Goal: Information Seeking & Learning: Understand process/instructions

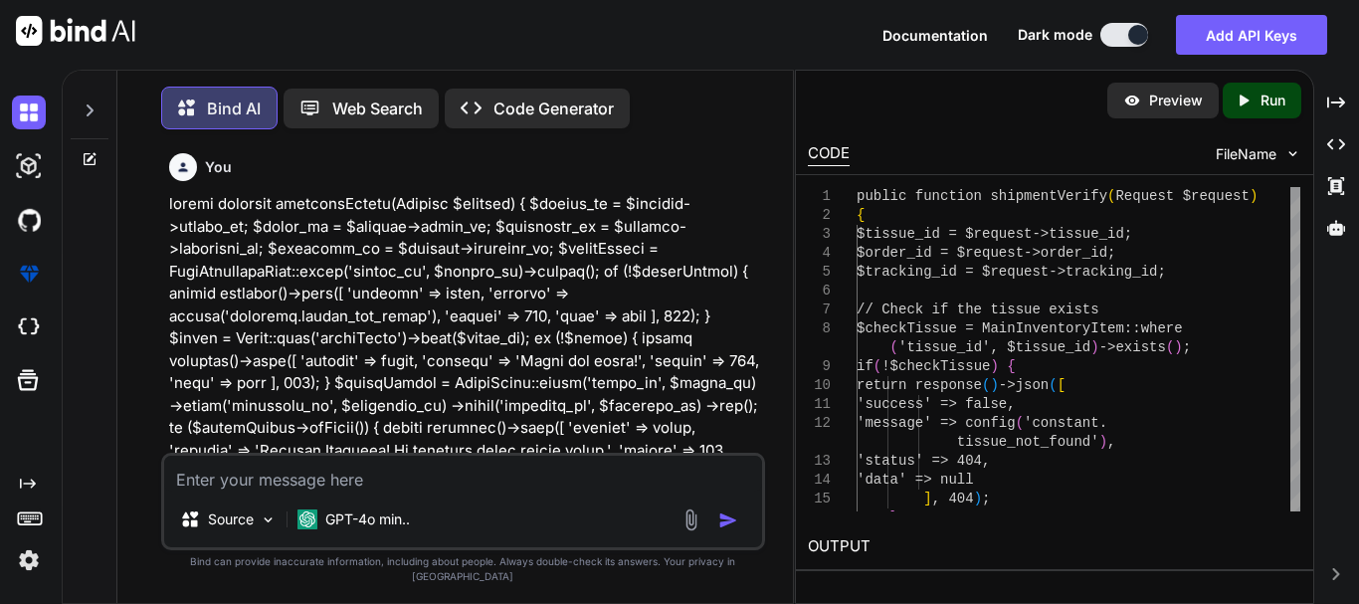
scroll to position [42105, 0]
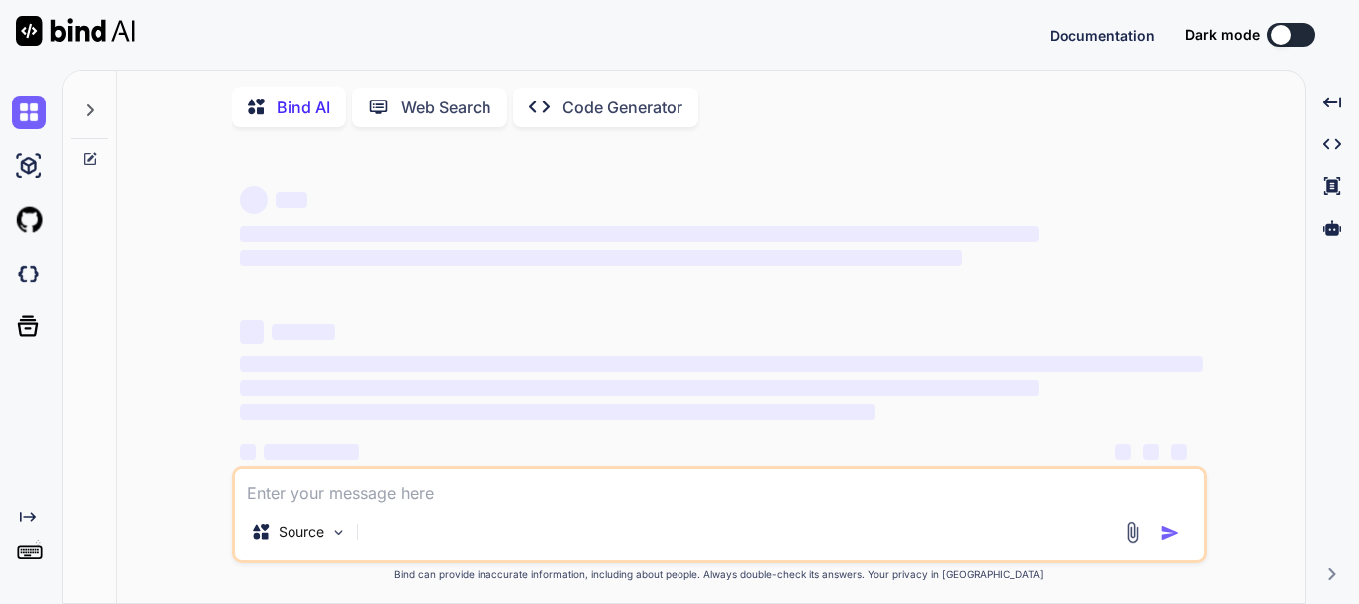
type textarea "x"
click at [359, 496] on textarea at bounding box center [719, 487] width 969 height 36
type textarea "g"
type textarea "x"
type textarea "gi"
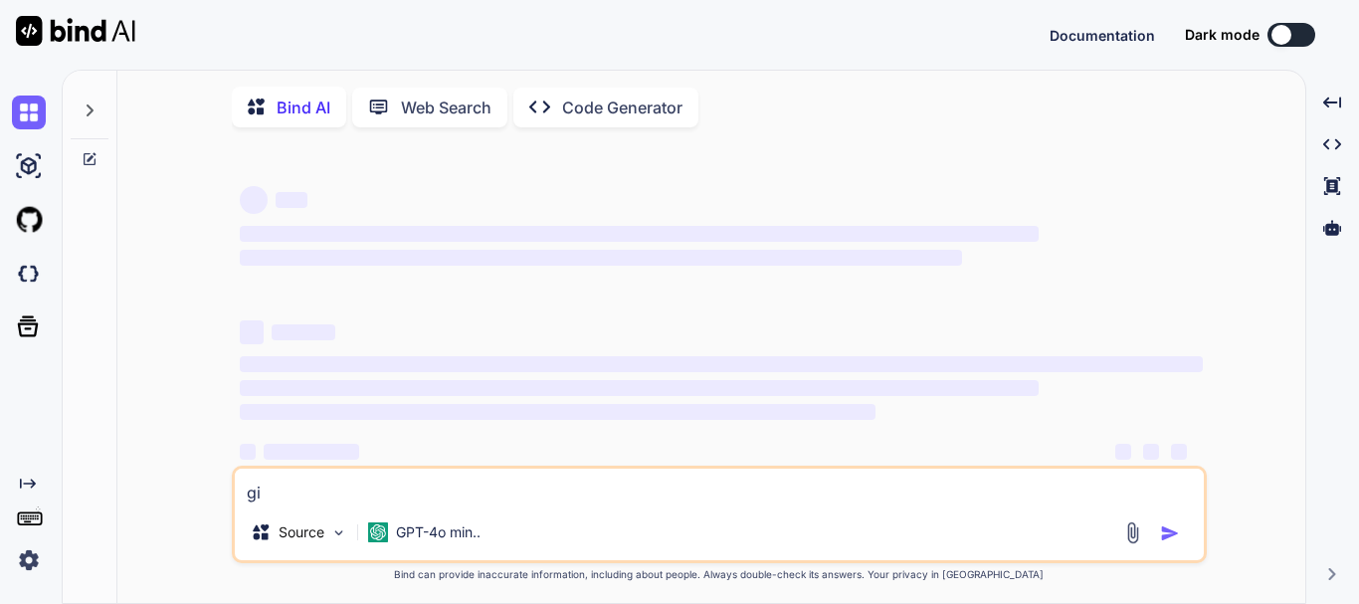
type textarea "x"
type textarea "git"
type textarea "x"
type textarea "git"
type textarea "x"
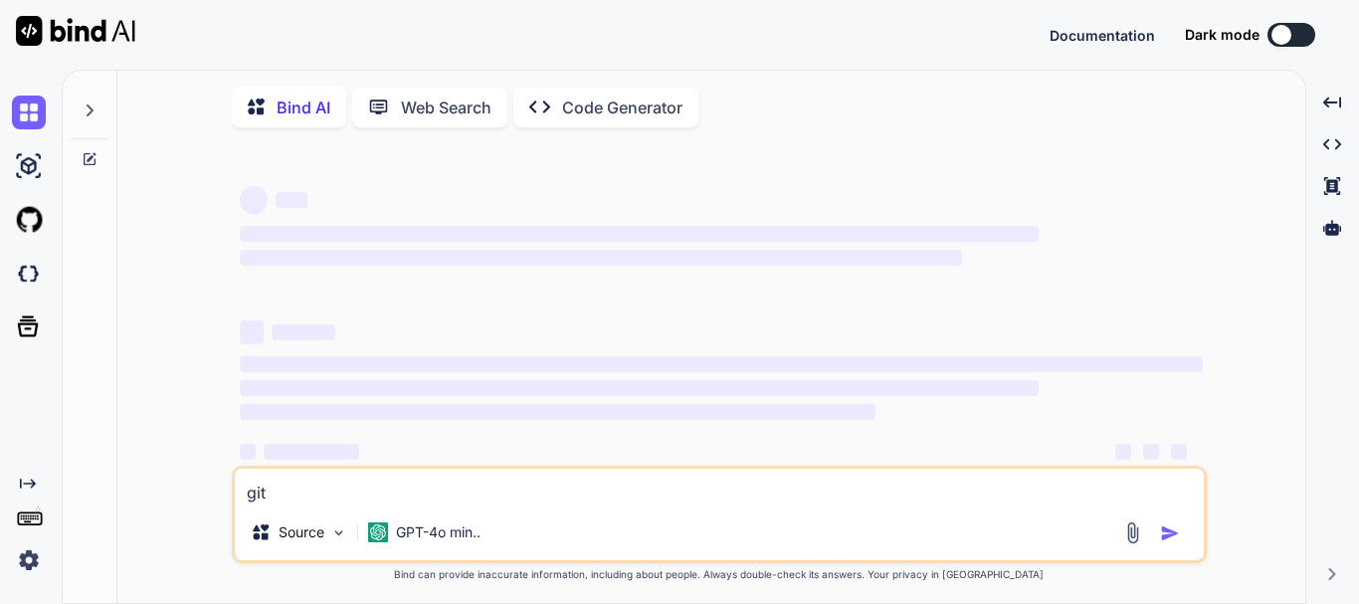
type textarea "git c"
type textarea "x"
type textarea "git cl"
type textarea "x"
type textarea "git clo"
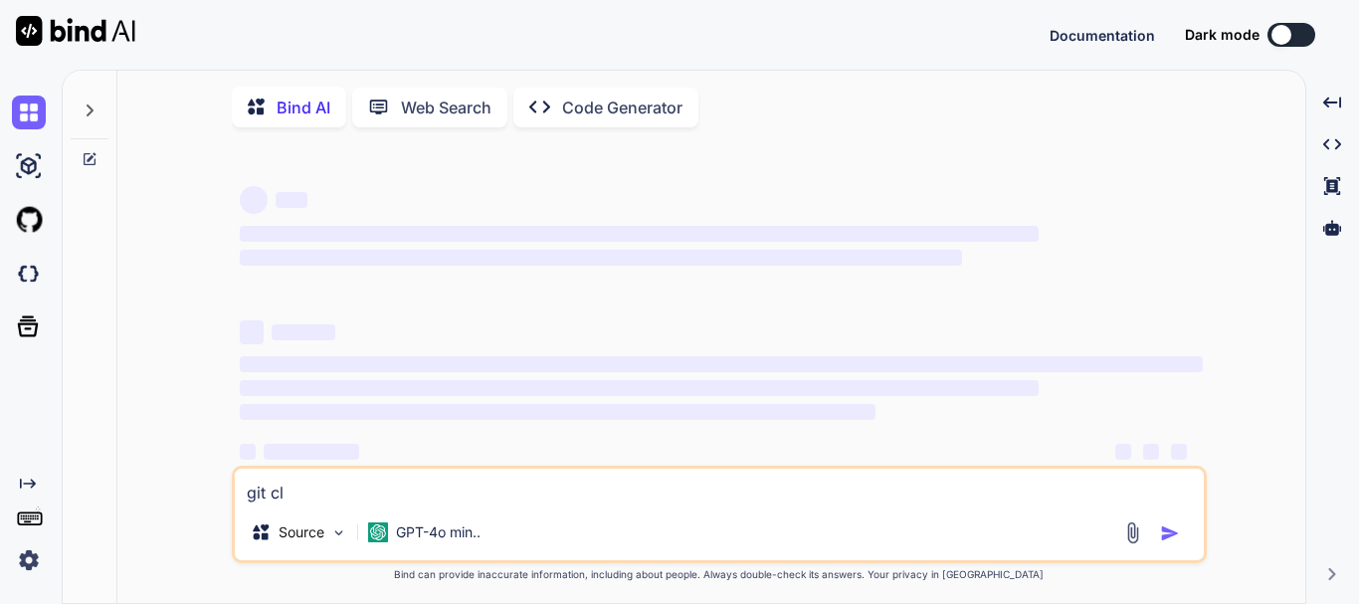
type textarea "x"
type textarea "git cloo"
type textarea "x"
type textarea "git clooi"
type textarea "x"
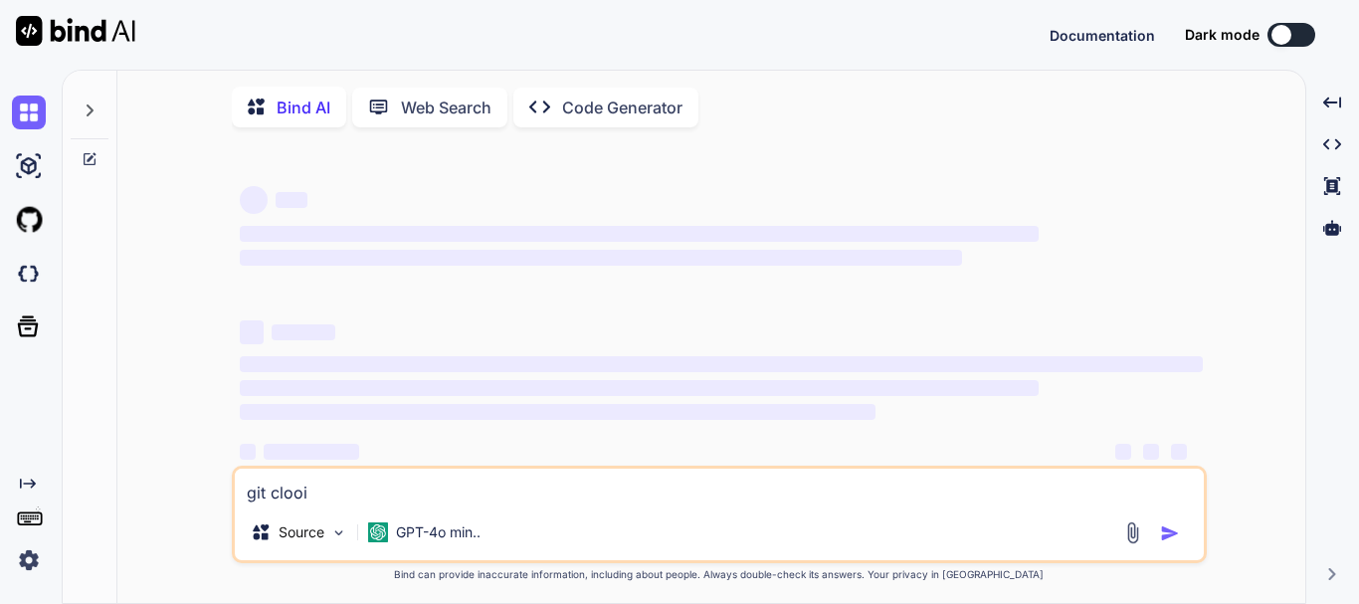
type textarea "git cloo"
type textarea "x"
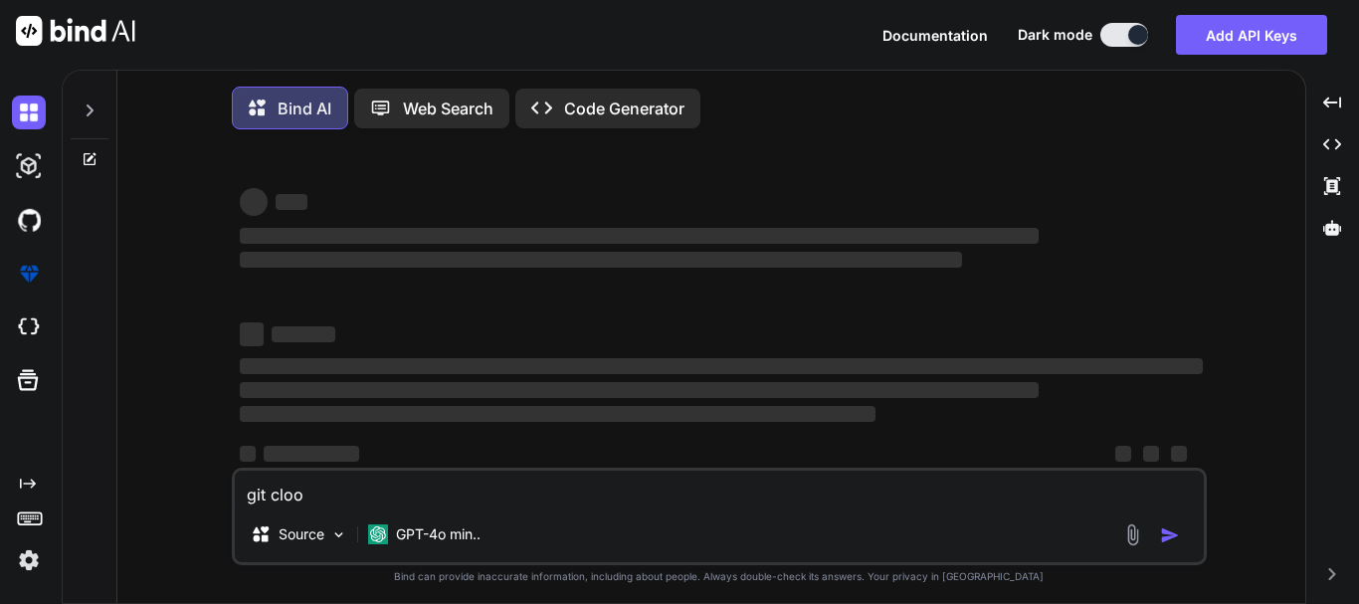
type textarea "git clo"
type textarea "x"
type textarea "git clon"
type textarea "x"
type textarea "git clone"
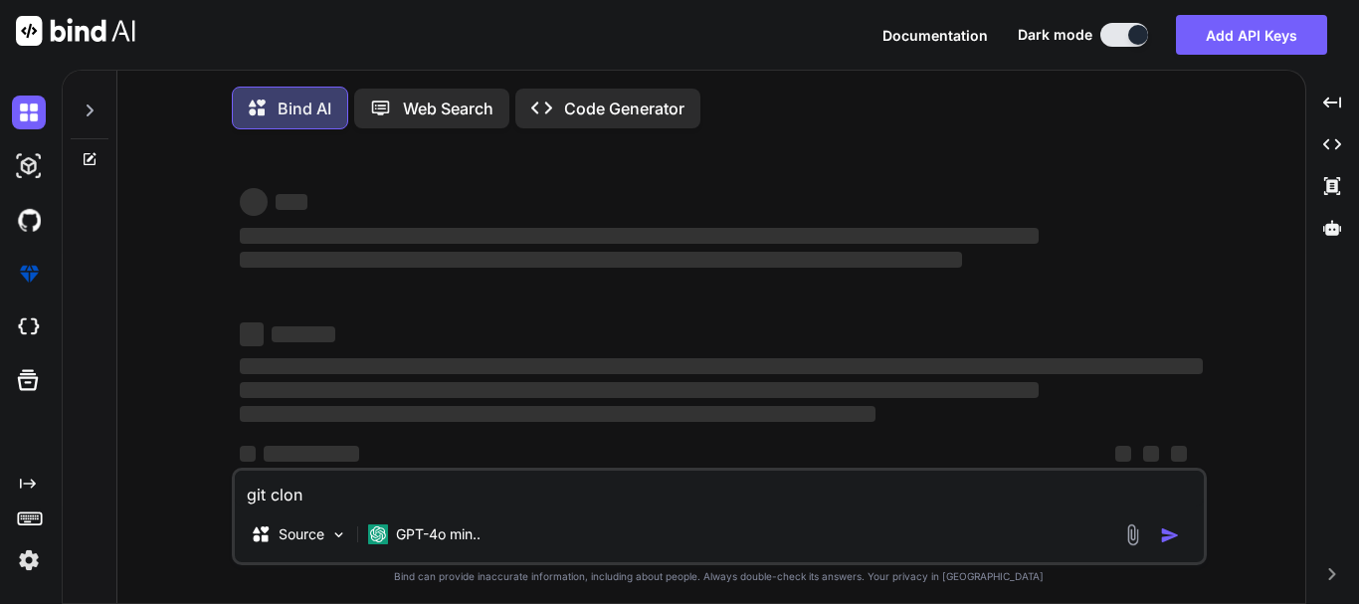
type textarea "x"
type textarea "git clone"
type textarea "x"
type textarea "git clone fr"
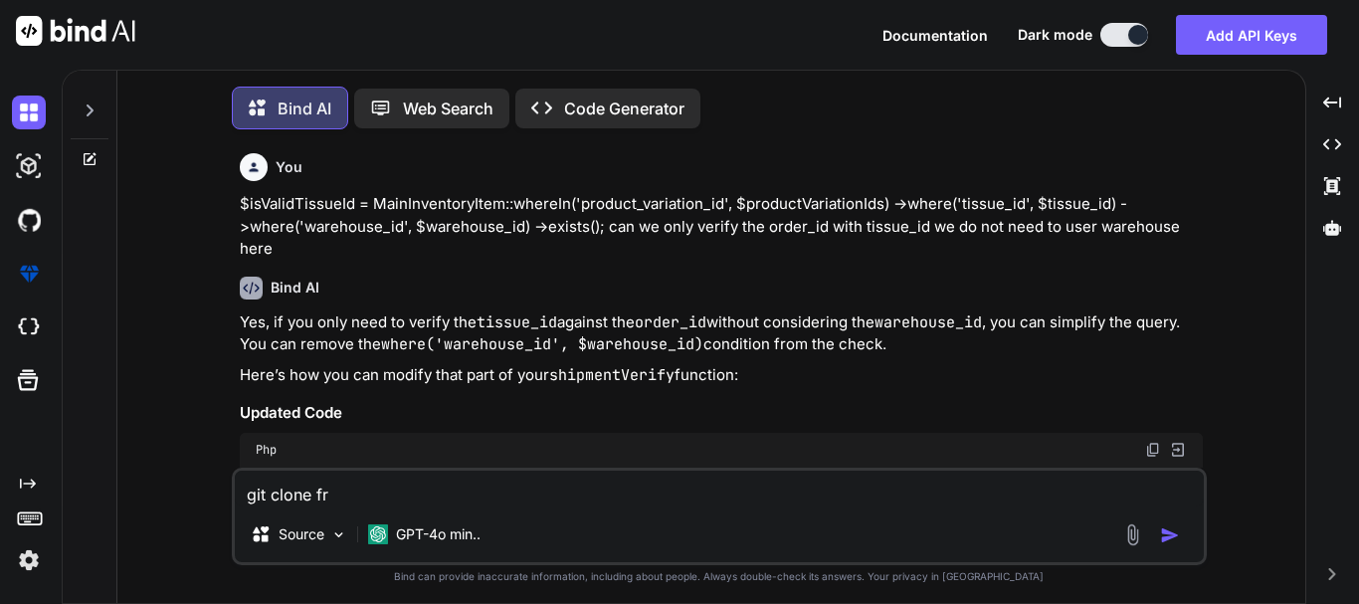
type textarea "x"
type textarea "git clone fro"
type textarea "x"
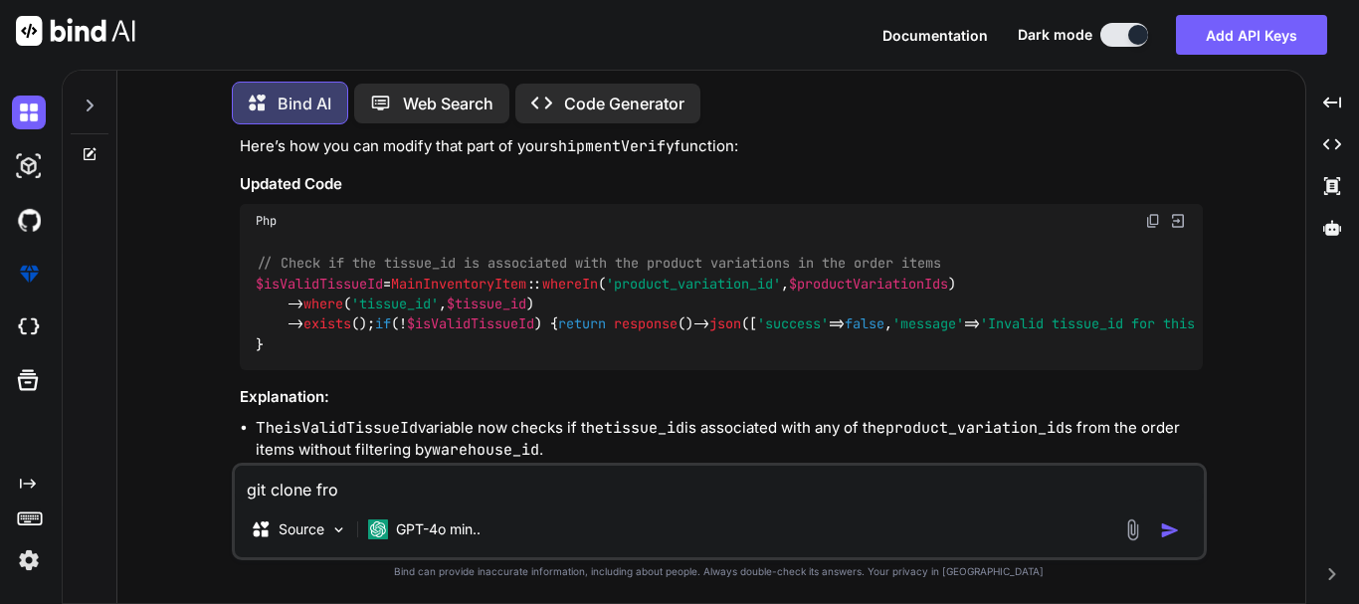
type textarea "git clone from"
type textarea "x"
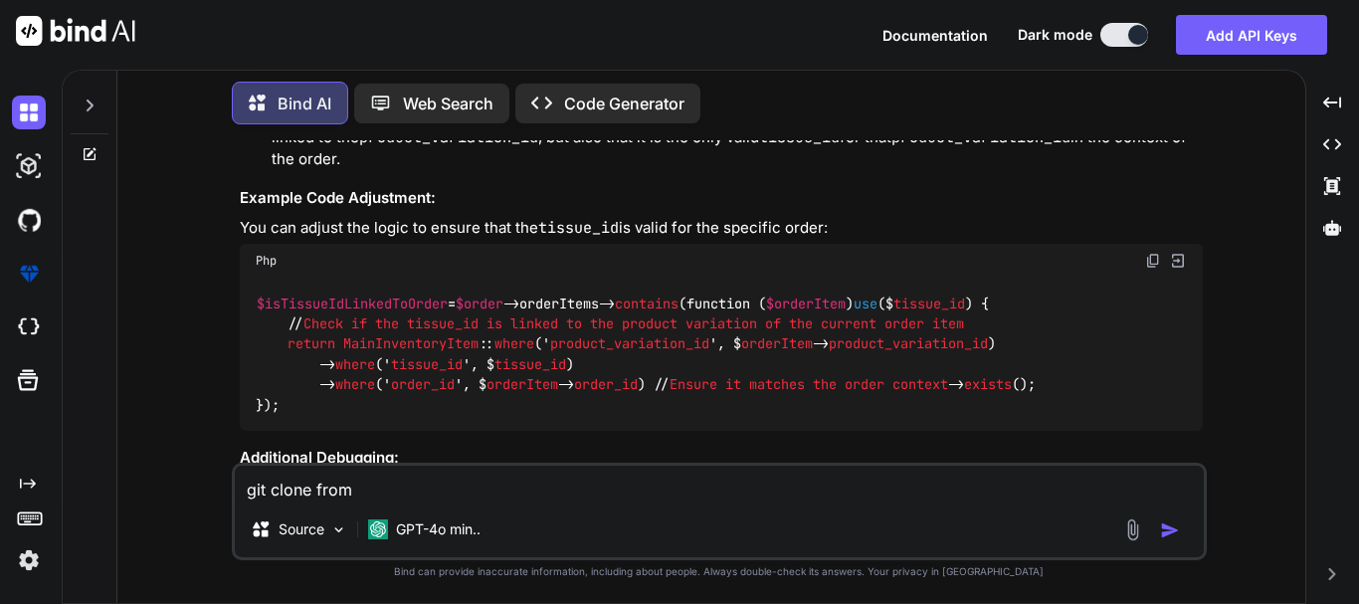
type textarea "git clone from"
type textarea "x"
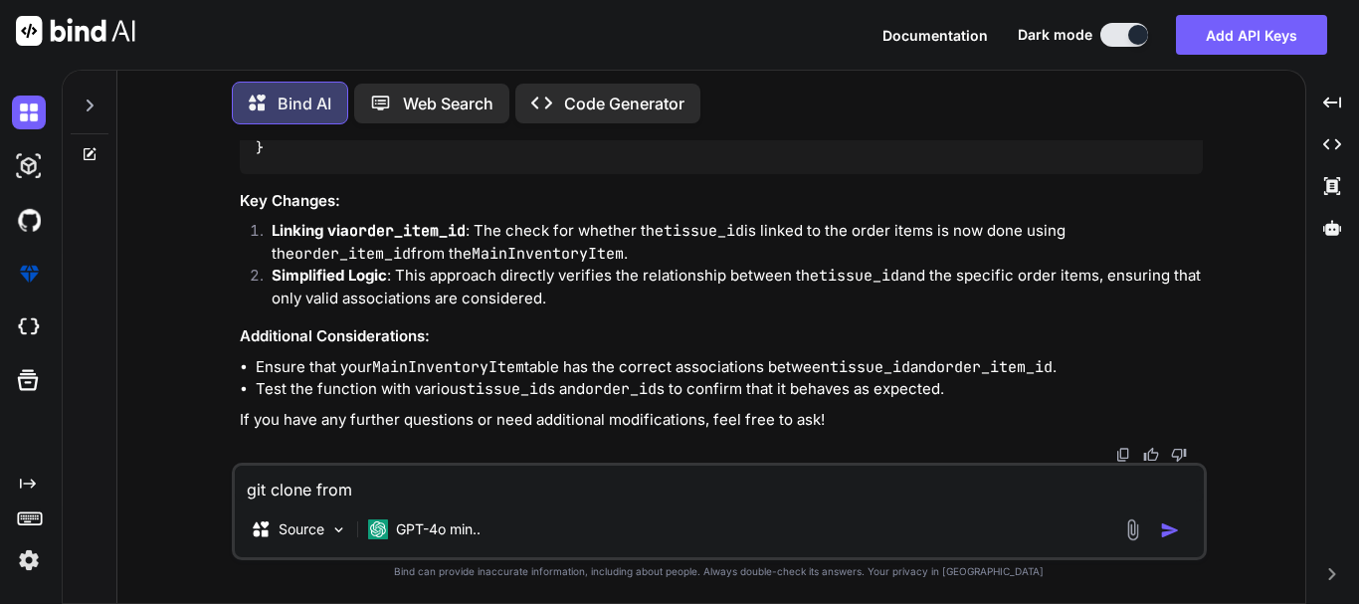
scroll to position [6232, 0]
type textarea "git clone from a"
type textarea "x"
type textarea "git clone from an"
type textarea "x"
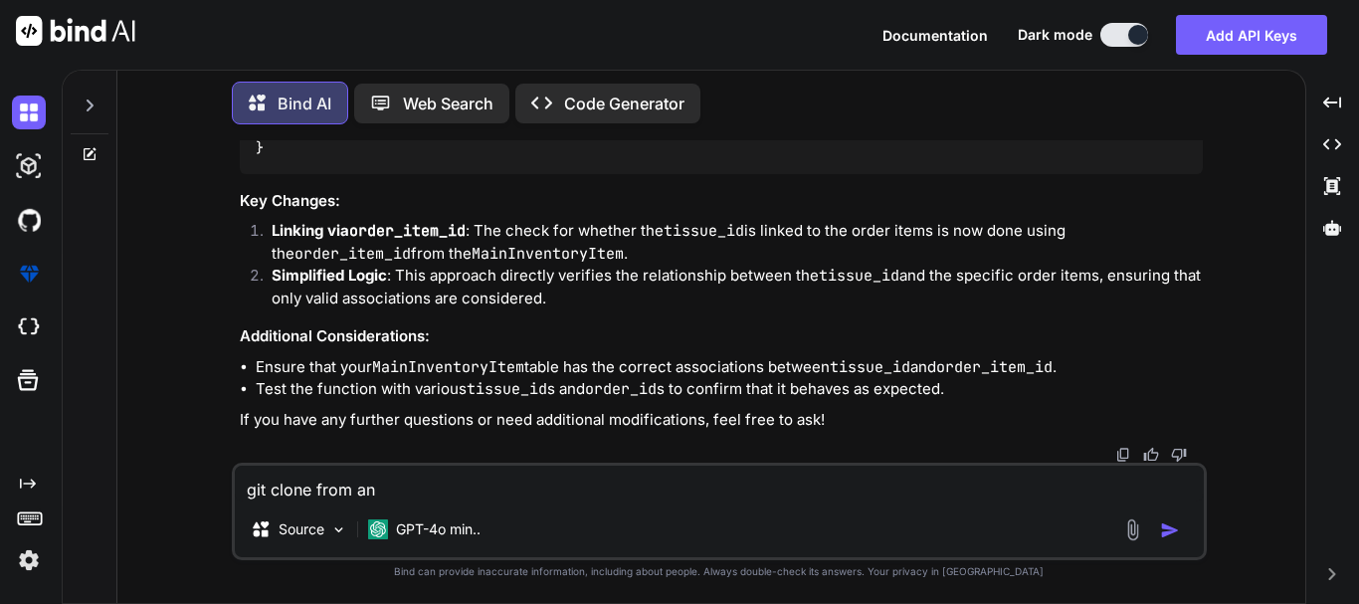
type textarea "git clone from ano"
type textarea "x"
type textarea "git clone from anot"
type textarea "x"
type textarea "git clone from anoth"
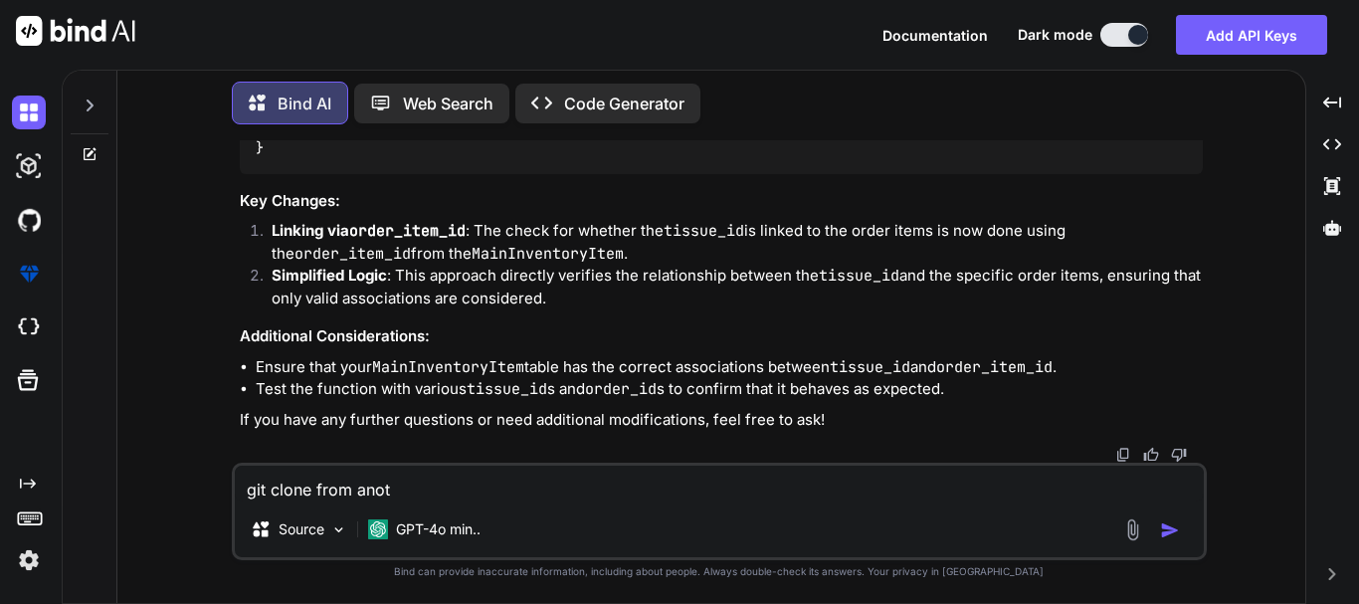
type textarea "x"
type textarea "git clone from anothe"
type textarea "x"
type textarea "git clone from another"
type textarea "x"
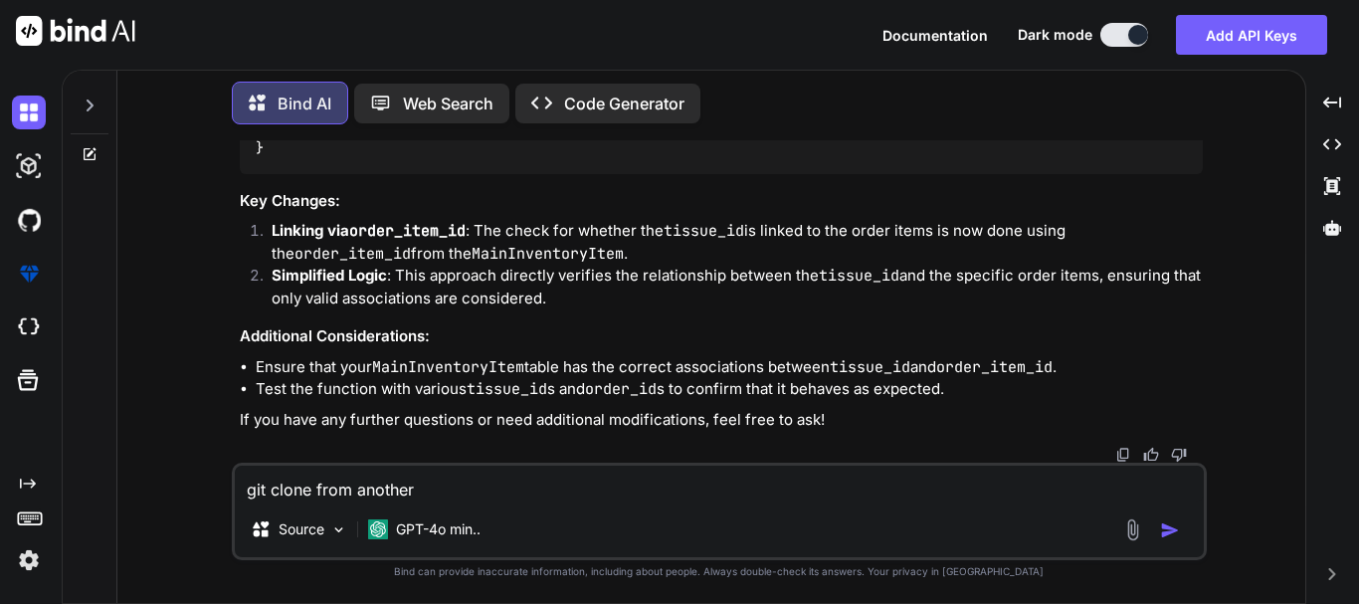
type textarea "git clone from another"
type textarea "x"
type textarea "git clone from another b"
type textarea "x"
type textarea "git clone from another br"
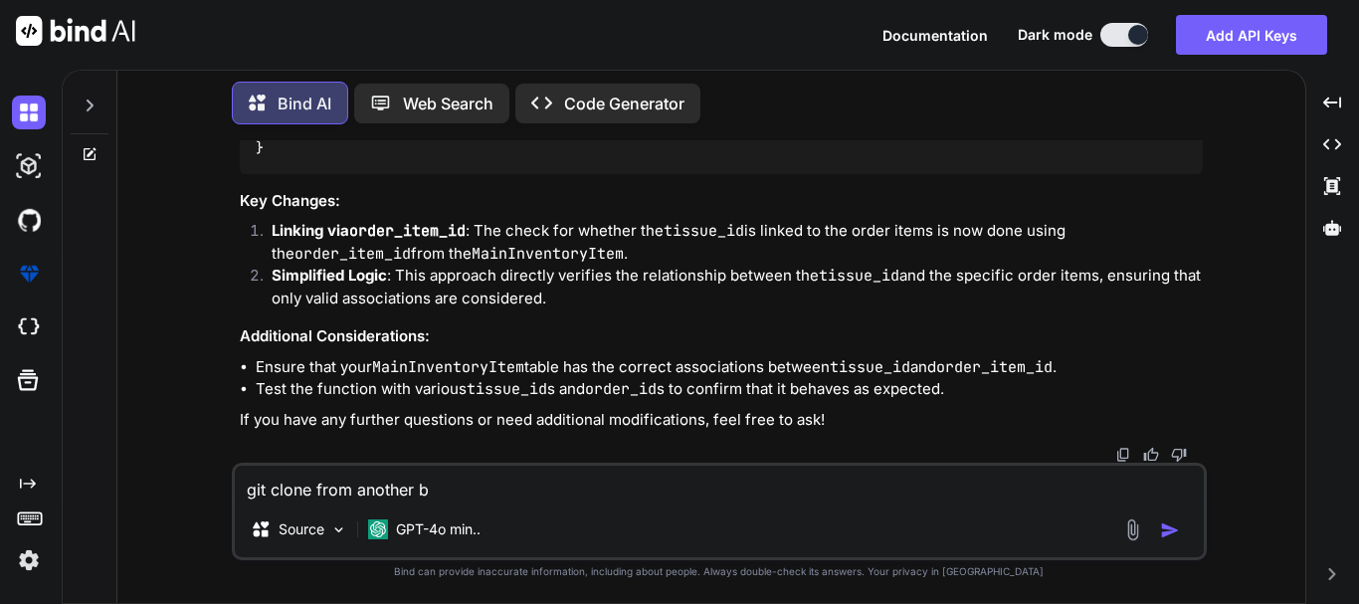
type textarea "x"
type textarea "git clone from another bra"
type textarea "x"
type textarea "git clone from another bran"
type textarea "x"
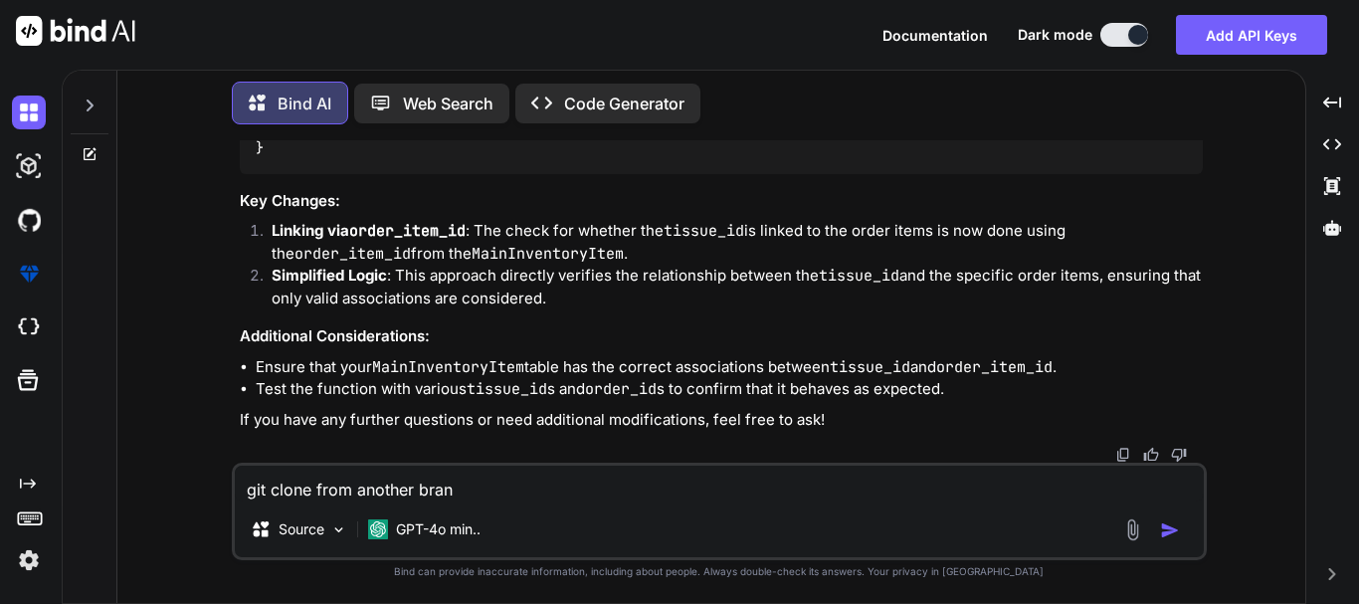
type textarea "git clone from another branc"
type textarea "x"
type textarea "git clone from another branch"
type textarea "x"
type textarea "git clone from another branch"
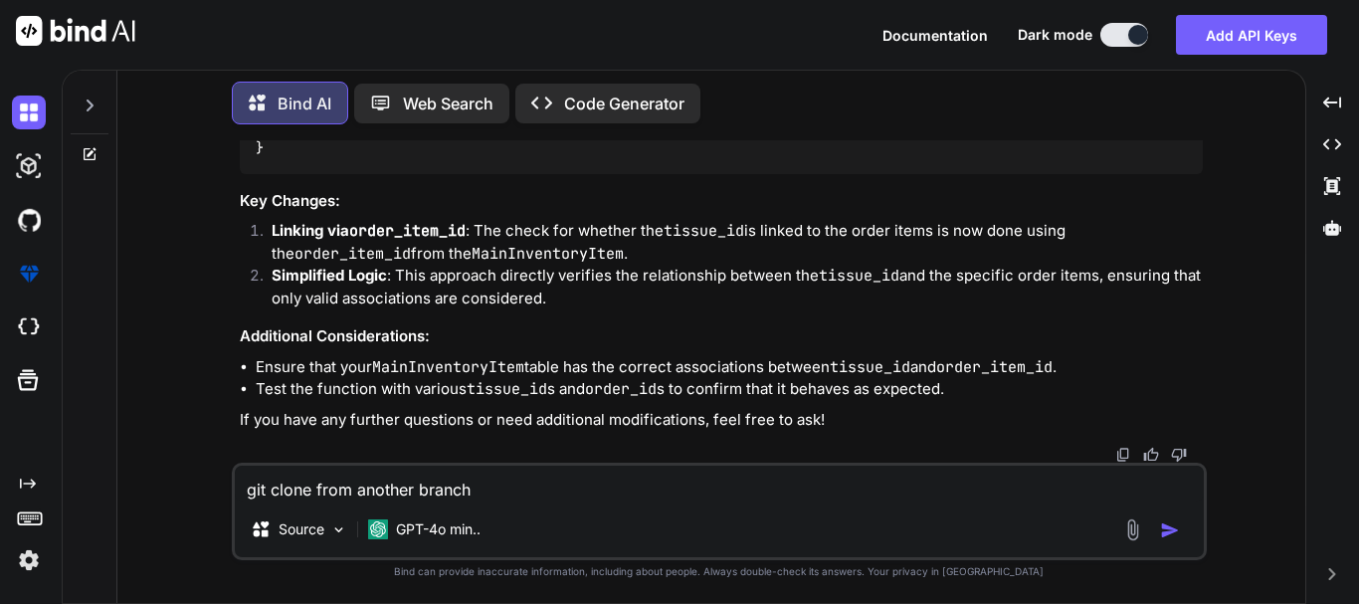
type textarea "x"
type textarea "git clone from another branch c"
type textarea "x"
type textarea "git clone from another branch co"
type textarea "x"
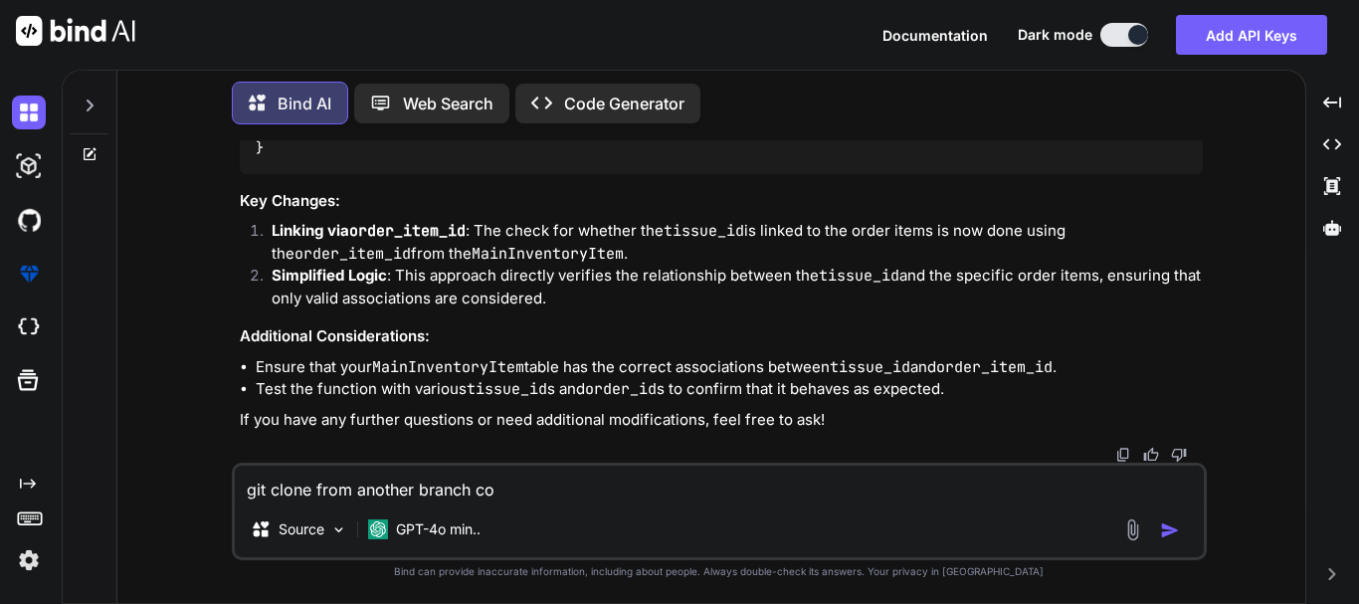
type textarea "git clone from another branch com"
type textarea "x"
type textarea "git clone from another branch comm"
type textarea "x"
type textarea "git clone from another branch comma"
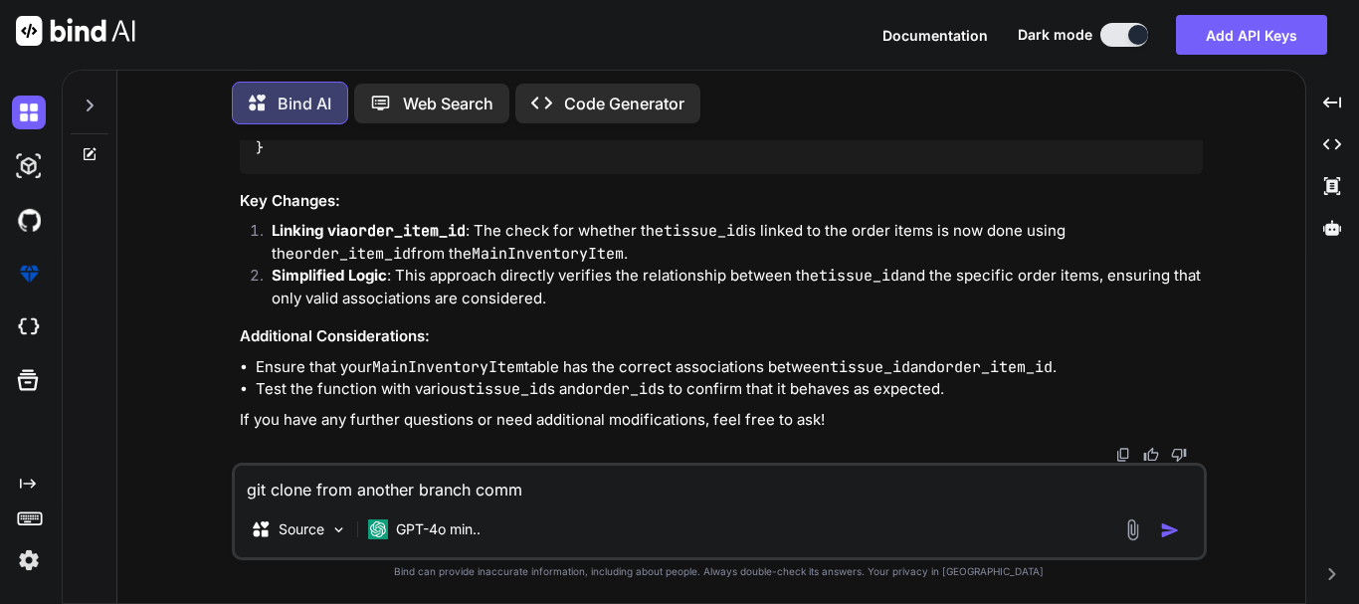
type textarea "x"
type textarea "git clone from another branch comman"
type textarea "x"
type textarea "git clone from another branch command"
type textarea "x"
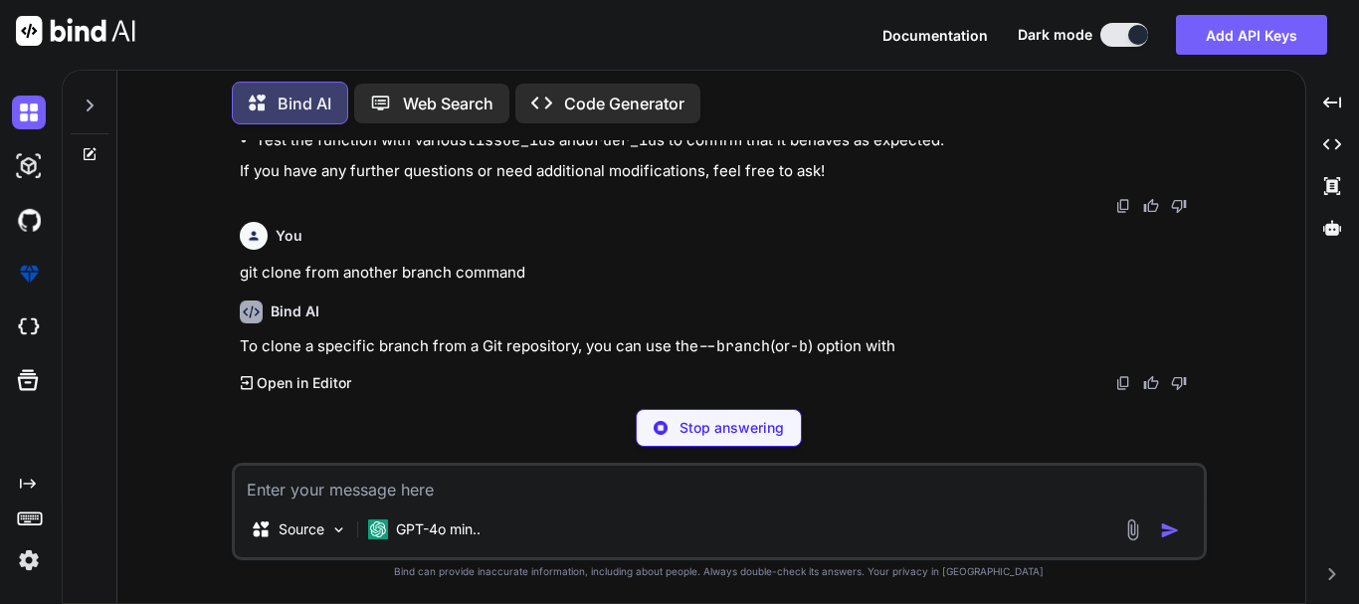
scroll to position [8317, 0]
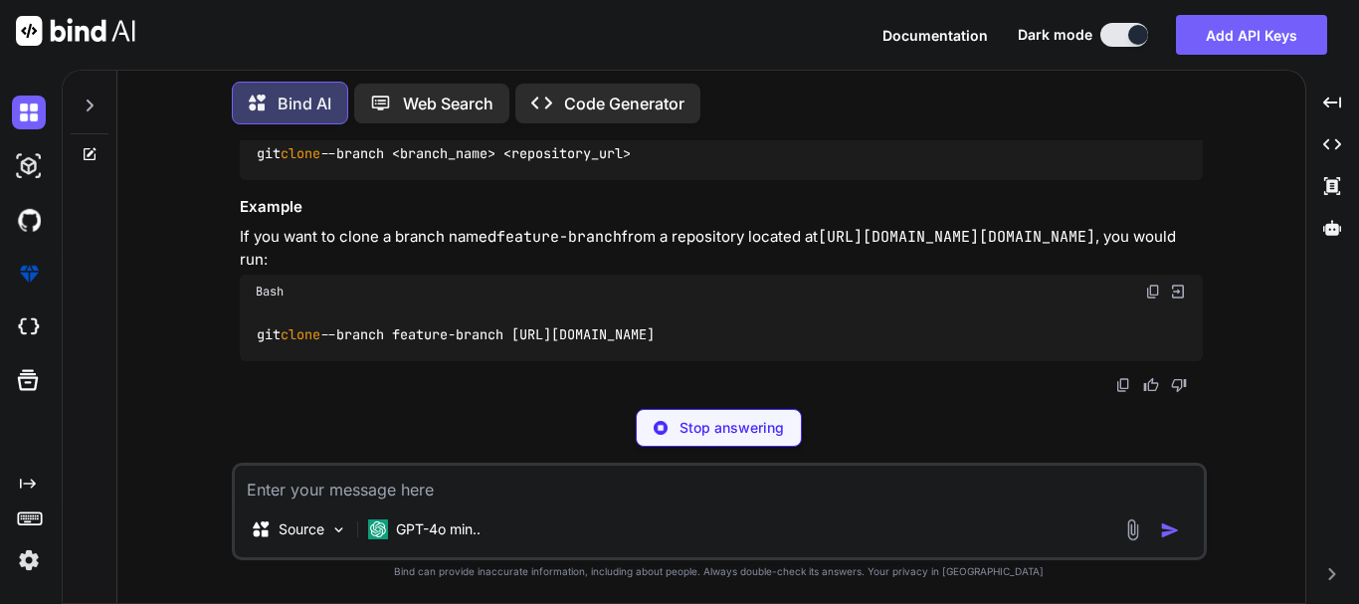
drag, startPoint x: 351, startPoint y: 345, endPoint x: 475, endPoint y: 324, distance: 125.1
click at [475, 324] on div "Bind AI To clone a specific branch from a Git repository, you can use the --bra…" at bounding box center [721, 194] width 963 height 398
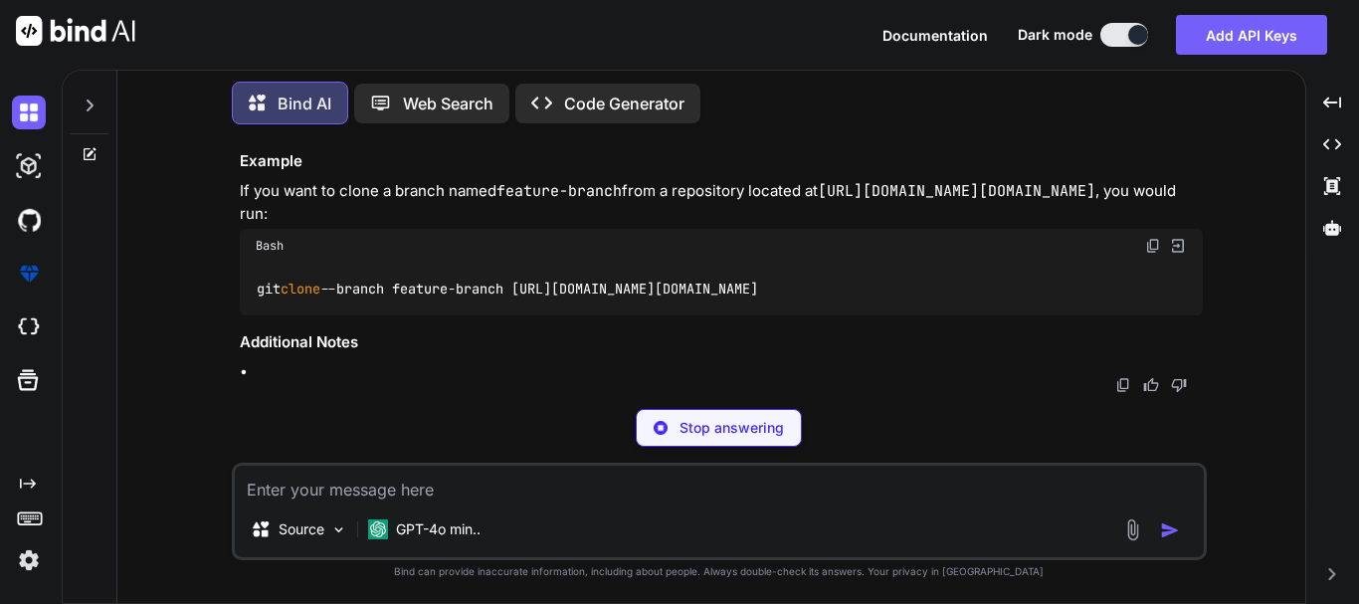
click at [480, 45] on p "To clone a specific branch from a Git repository, you can use the --branch (or …" at bounding box center [721, 22] width 963 height 45
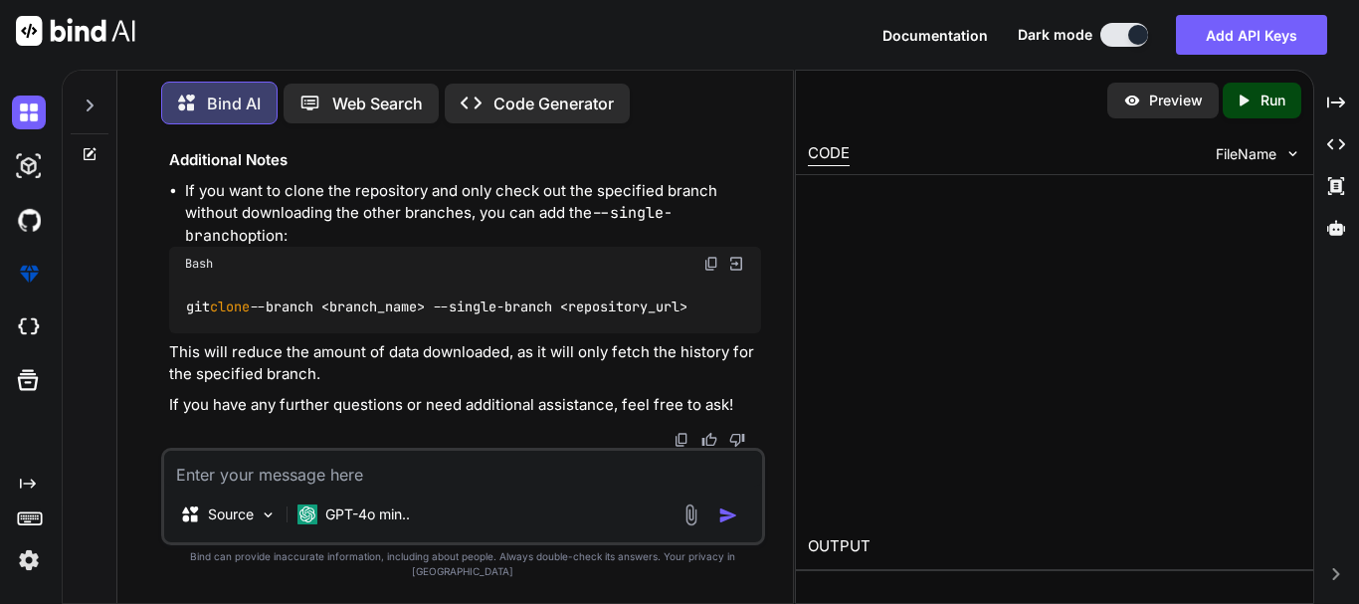
scroll to position [9274, 0]
type textarea "x"
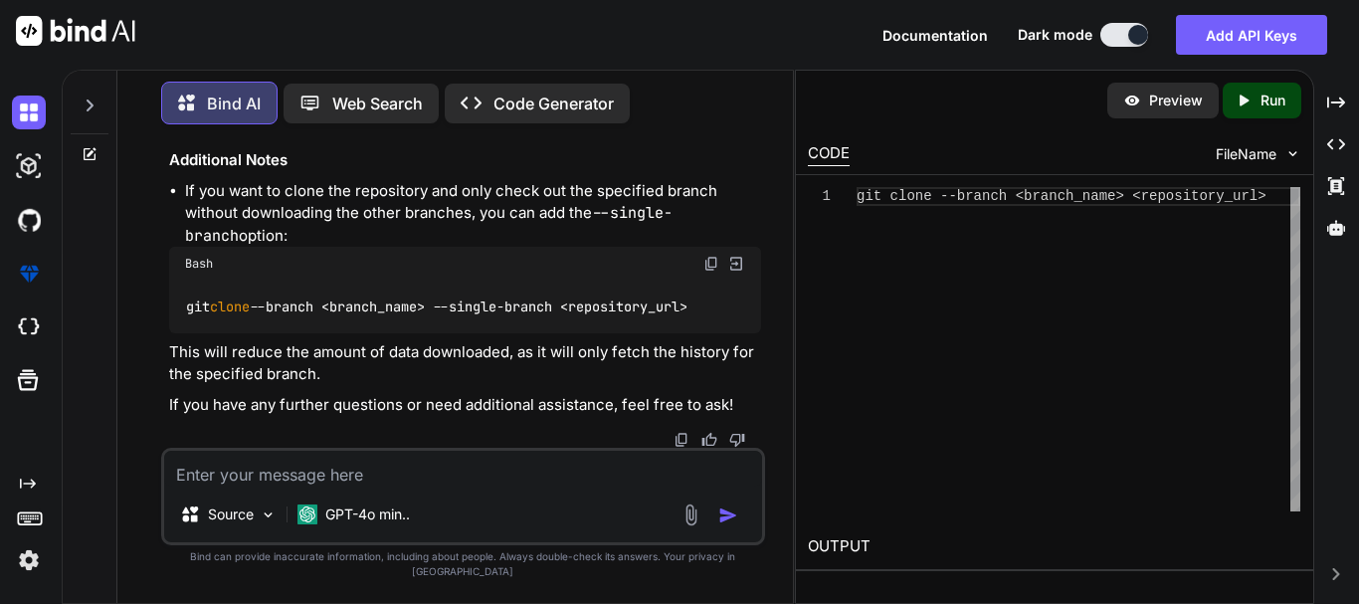
scroll to position [9578, 0]
drag, startPoint x: 261, startPoint y: 318, endPoint x: 444, endPoint y: 313, distance: 183.1
click at [444, 313] on code "git clone --branch <branch_name> --single-branch <repository_url>" at bounding box center [437, 306] width 504 height 21
click at [434, 331] on div "git clone --branch <branch_name> --single-branch <repository_url>" at bounding box center [465, 307] width 592 height 52
click at [300, 317] on code "git clone --branch <branch_name> --single-branch <repository_url>" at bounding box center [437, 306] width 504 height 21
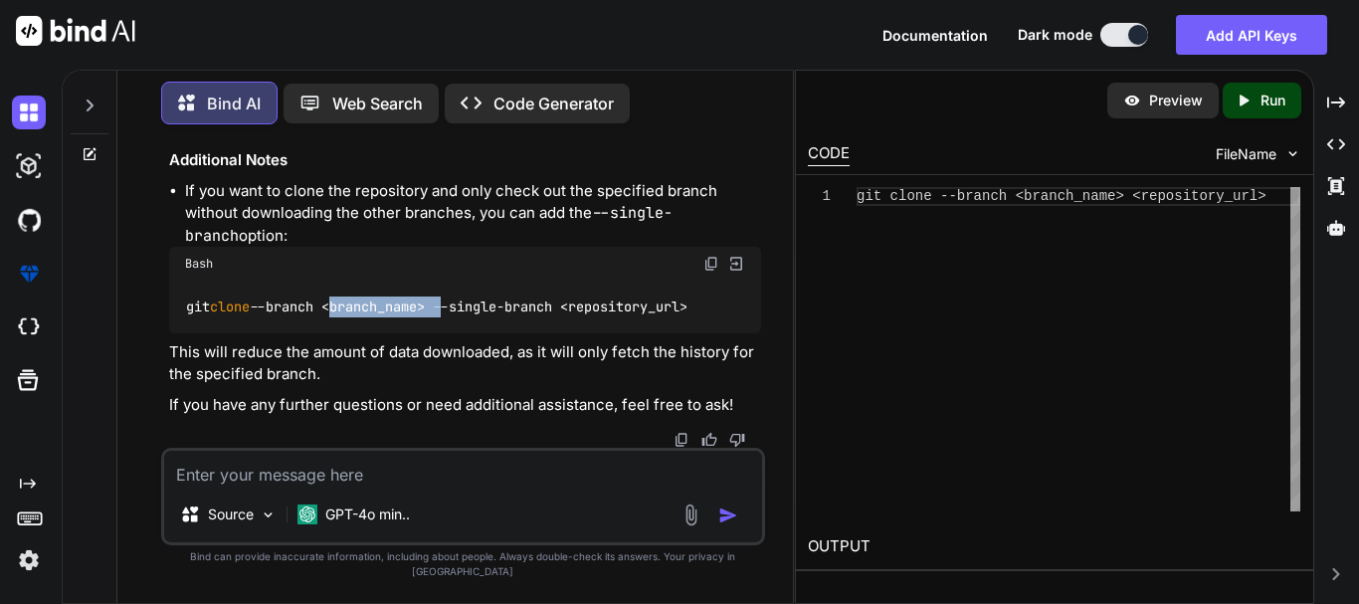
drag, startPoint x: 342, startPoint y: 320, endPoint x: 458, endPoint y: 314, distance: 115.5
click at [458, 314] on code "git clone --branch <branch_name> --single-branch <repository_url>" at bounding box center [437, 306] width 504 height 21
click at [489, 332] on div "git clone --branch <branch_name> --single-branch <repository_url>" at bounding box center [465, 307] width 592 height 52
drag, startPoint x: 470, startPoint y: 323, endPoint x: 604, endPoint y: 323, distance: 134.3
click at [604, 317] on code "git clone --branch <branch_name> --single-branch <repository_url>" at bounding box center [437, 306] width 504 height 21
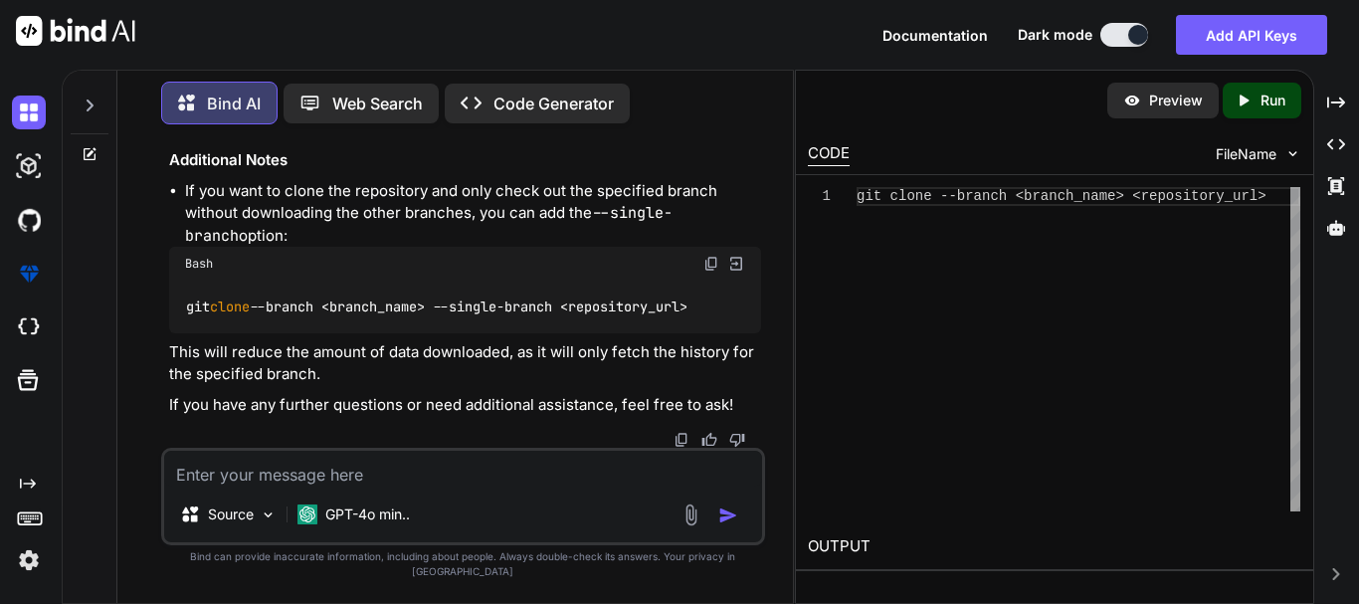
click at [545, 362] on p "This will reduce the amount of data downloaded, as it will only fetch the histo…" at bounding box center [465, 363] width 592 height 45
click at [393, 484] on textarea at bounding box center [463, 469] width 598 height 36
click at [321, 486] on textarea at bounding box center [463, 469] width 598 height 36
type textarea "i"
type textarea "x"
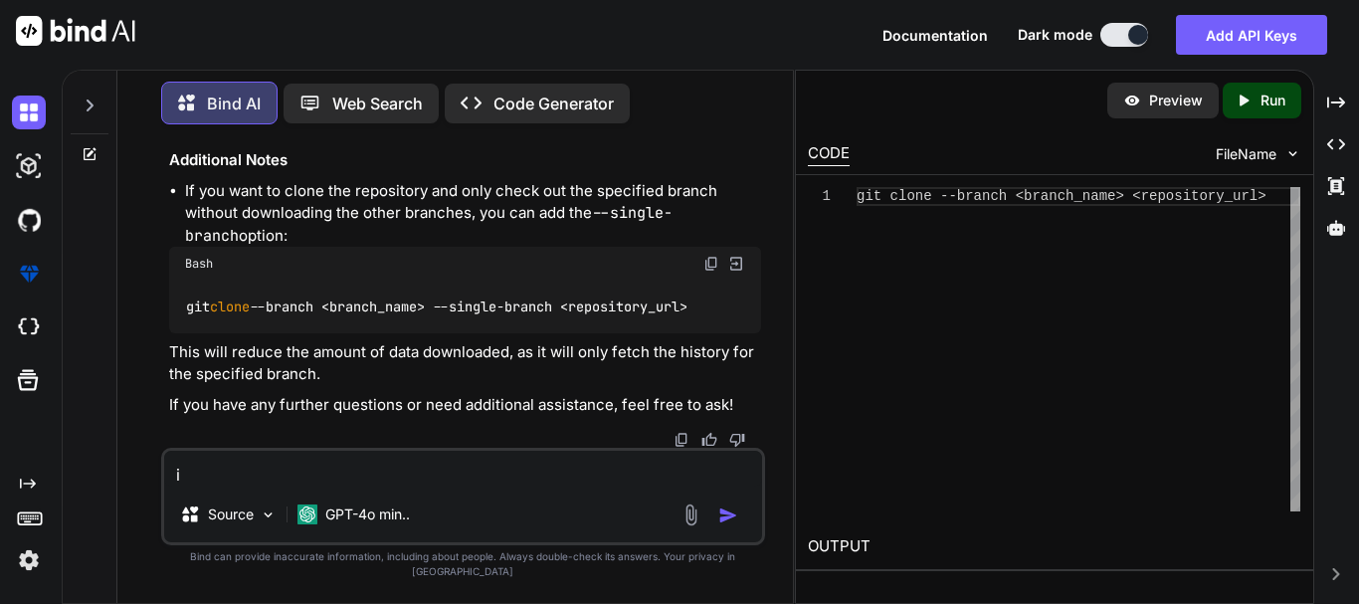
type textarea "i"
type textarea "x"
type textarea "i a"
type textarea "x"
type textarea "i ah"
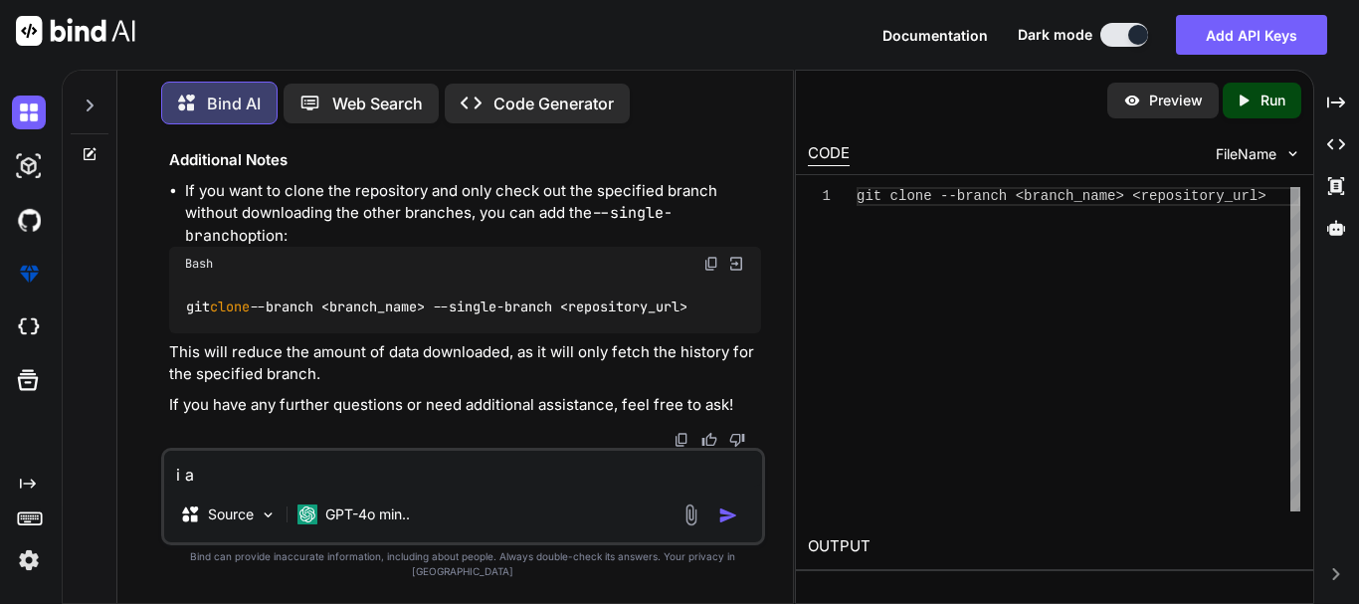
type textarea "x"
type textarea "i a"
type textarea "x"
type textarea "i"
type textarea "x"
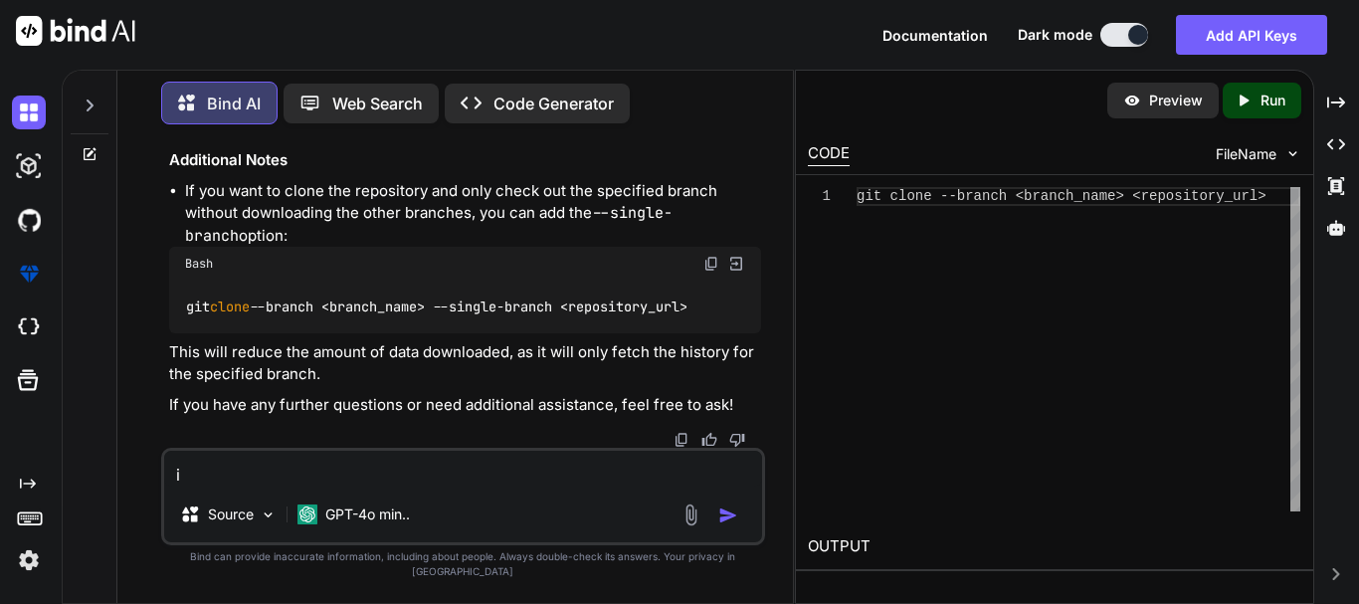
type textarea "i"
type textarea "x"
type textarea "i"
type textarea "x"
type textarea "i h"
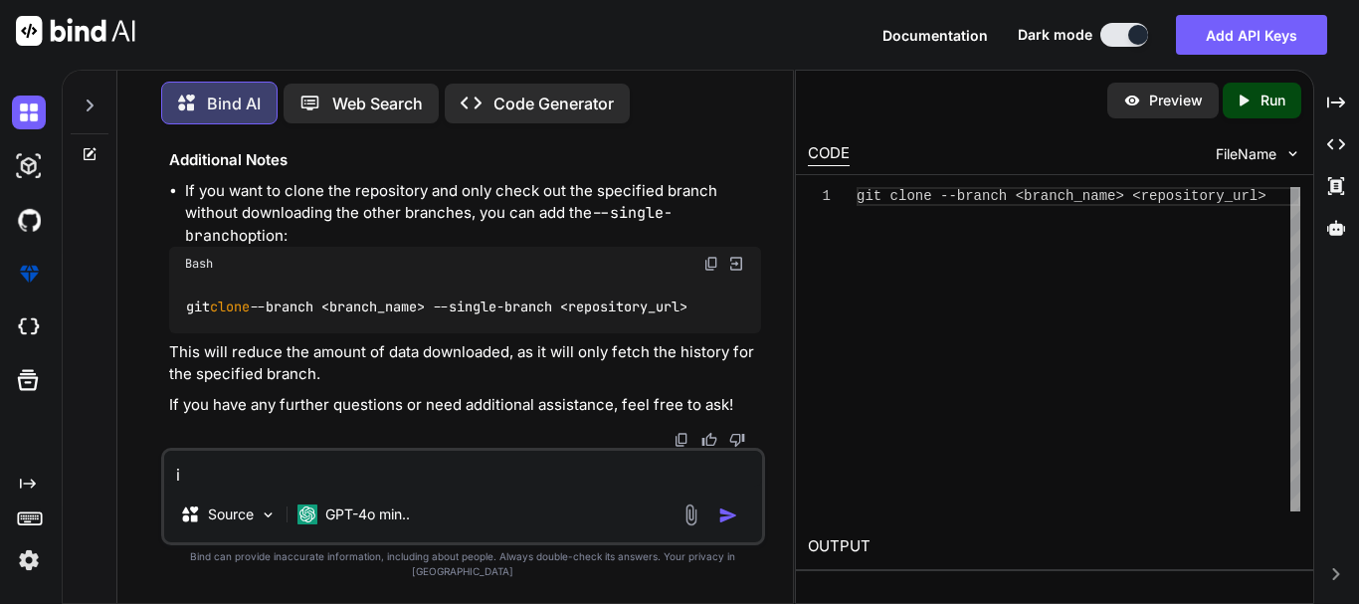
type textarea "x"
type textarea "i hj"
type textarea "x"
type textarea "i hja"
type textarea "x"
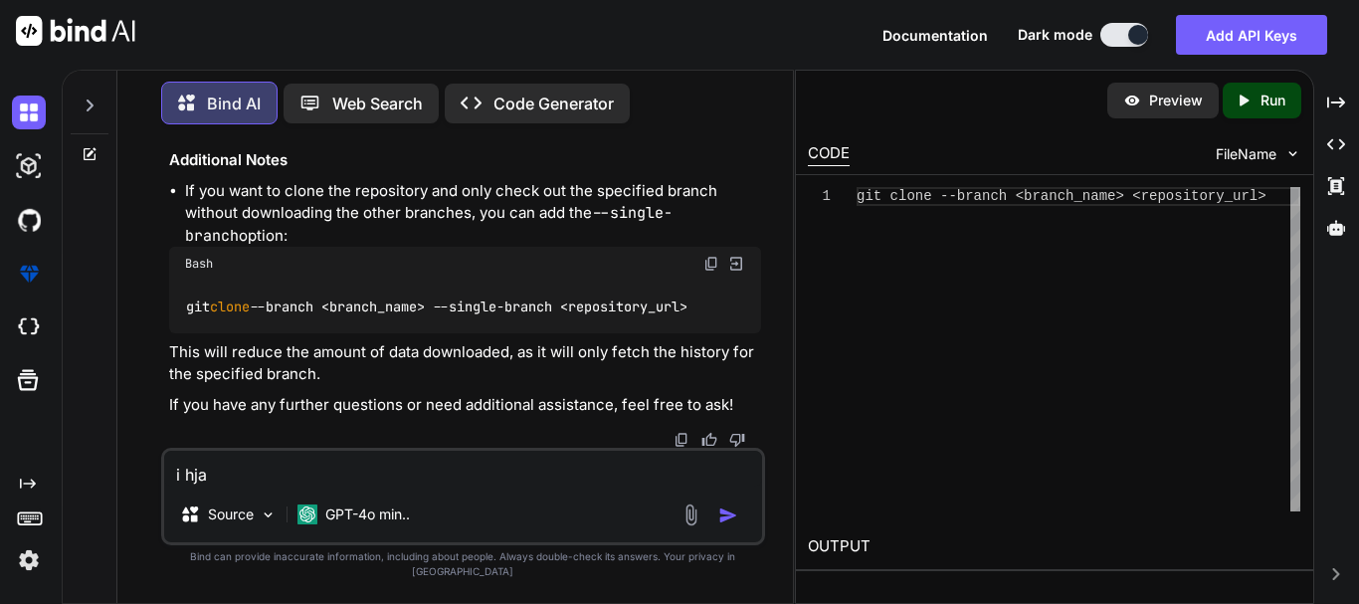
type textarea "i hjav"
type textarea "x"
type textarea "i hjave"
type textarea "x"
type textarea "i hjave"
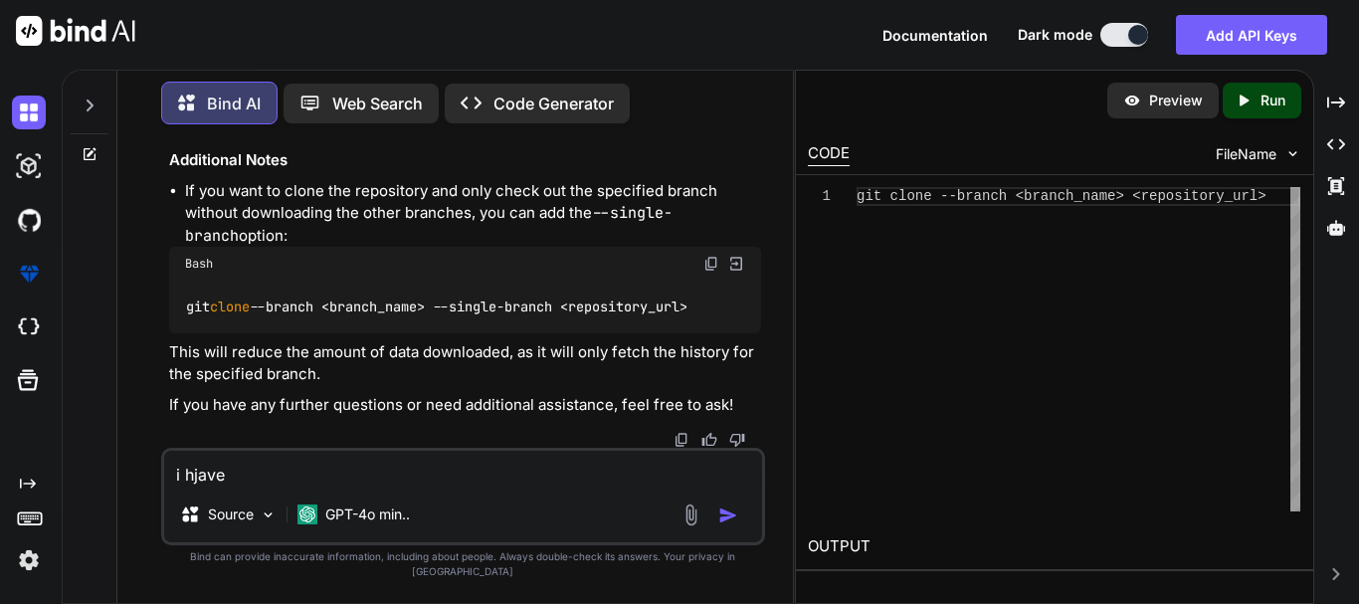
type textarea "x"
type textarea "i hjave"
type textarea "x"
type textarea "i hjav"
type textarea "x"
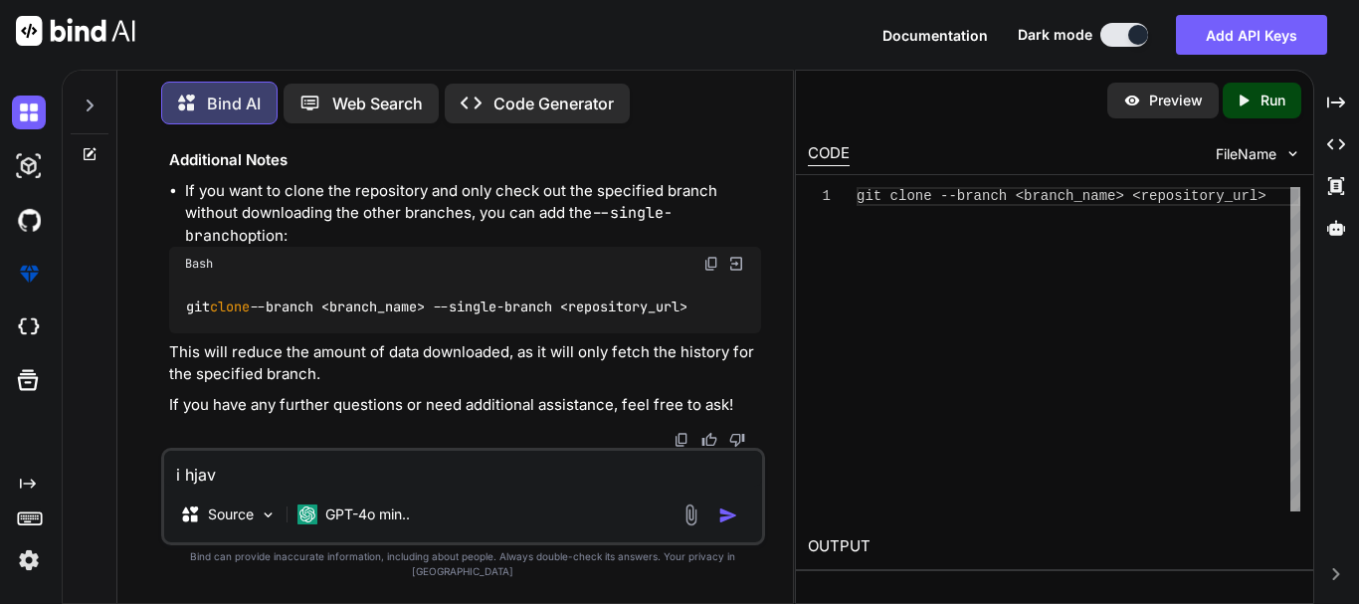
type textarea "i hja"
type textarea "x"
type textarea "i hj"
type textarea "x"
type textarea "i h"
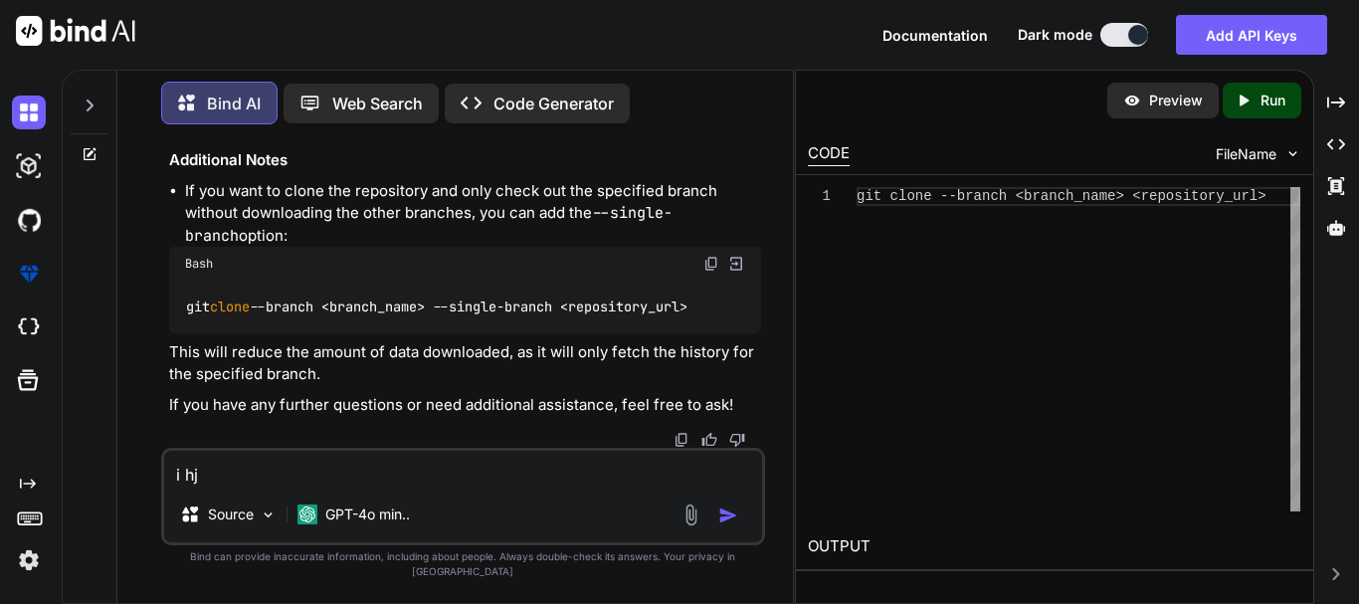
type textarea "x"
type textarea "i ha"
type textarea "x"
type textarea "i hav"
type textarea "x"
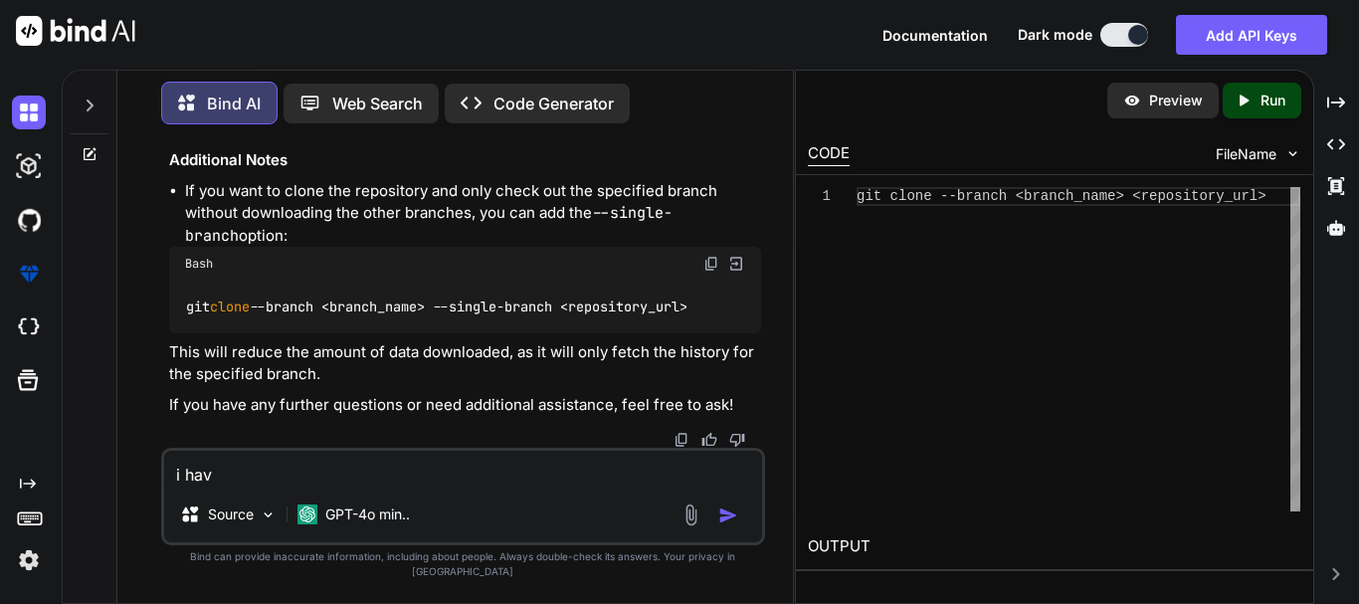
type textarea "i have"
type textarea "x"
type textarea "i have"
type textarea "x"
type textarea "i have c"
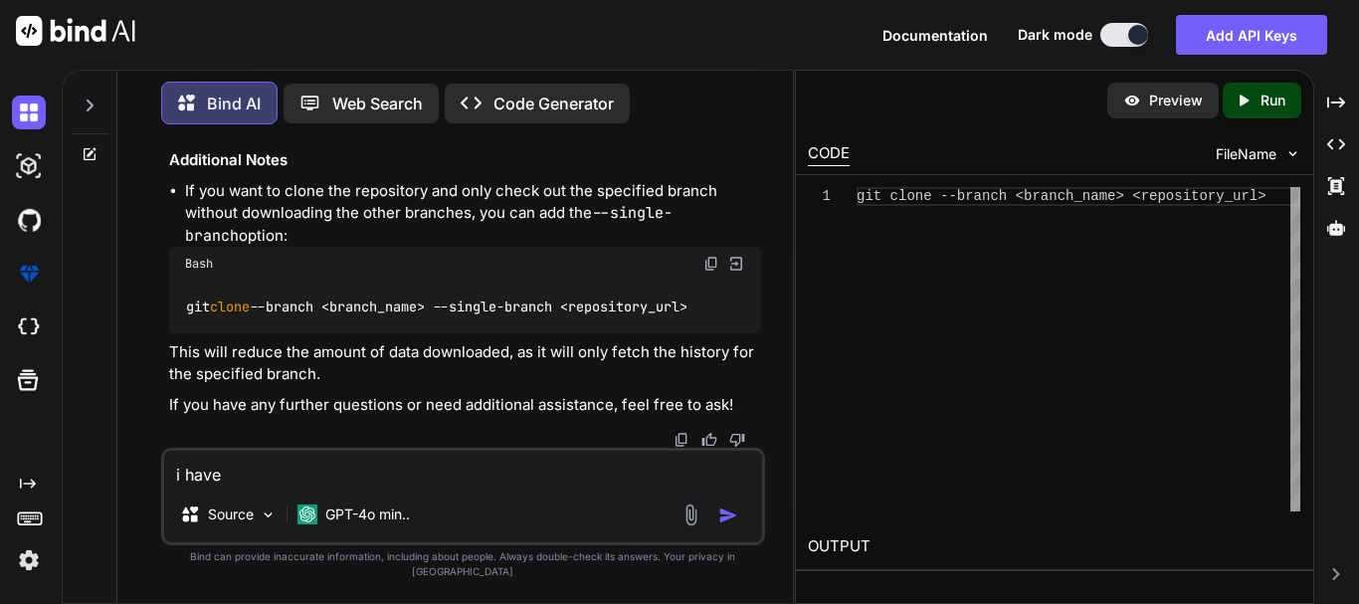
type textarea "x"
type textarea "i have cr"
type textarea "x"
type textarea "i have cre"
type textarea "x"
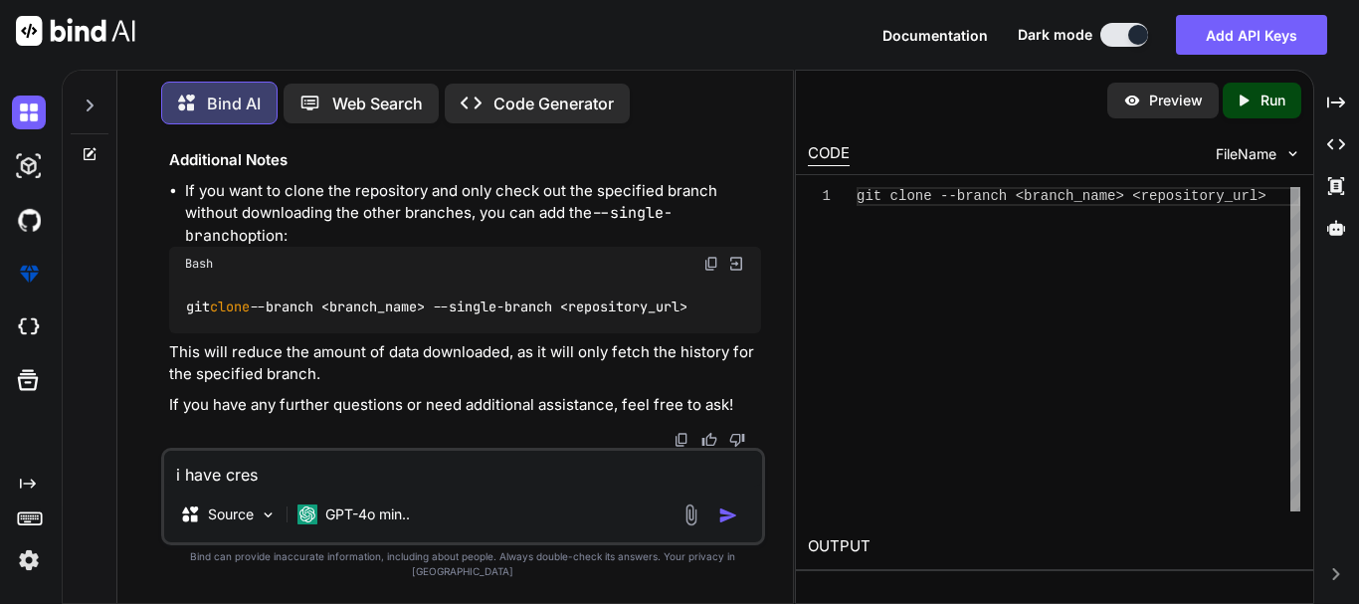
type textarea "i have cresa"
type textarea "x"
type textarea "i have cresat"
type textarea "x"
type textarea "i have cresate"
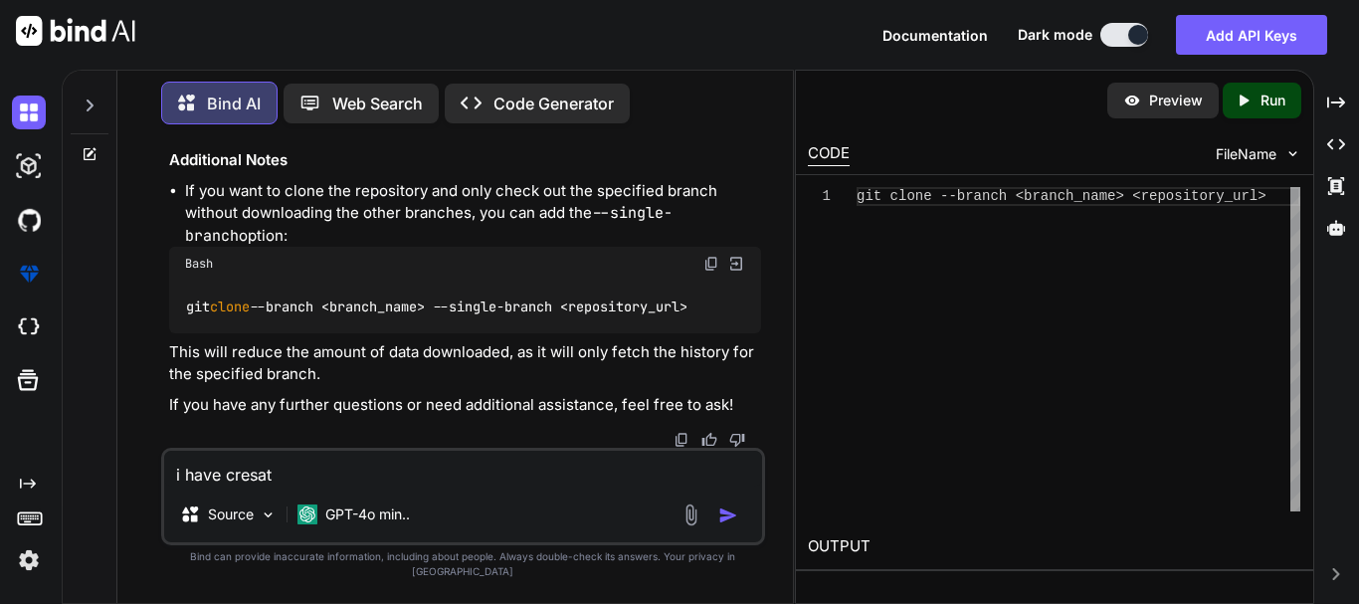
type textarea "x"
type textarea "i have cresated"
type textarea "x"
type textarea "i have cresated"
type textarea "x"
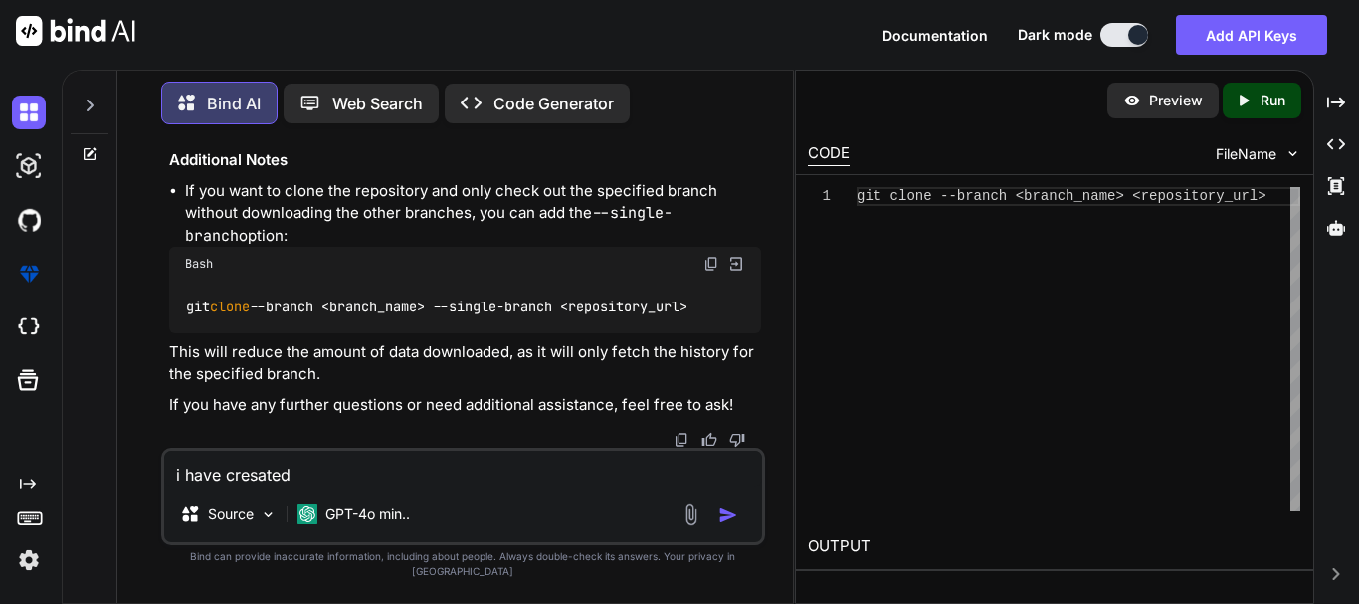
type textarea "i have cresated"
type textarea "x"
type textarea "i have cresate"
type textarea "x"
type textarea "i have cresat"
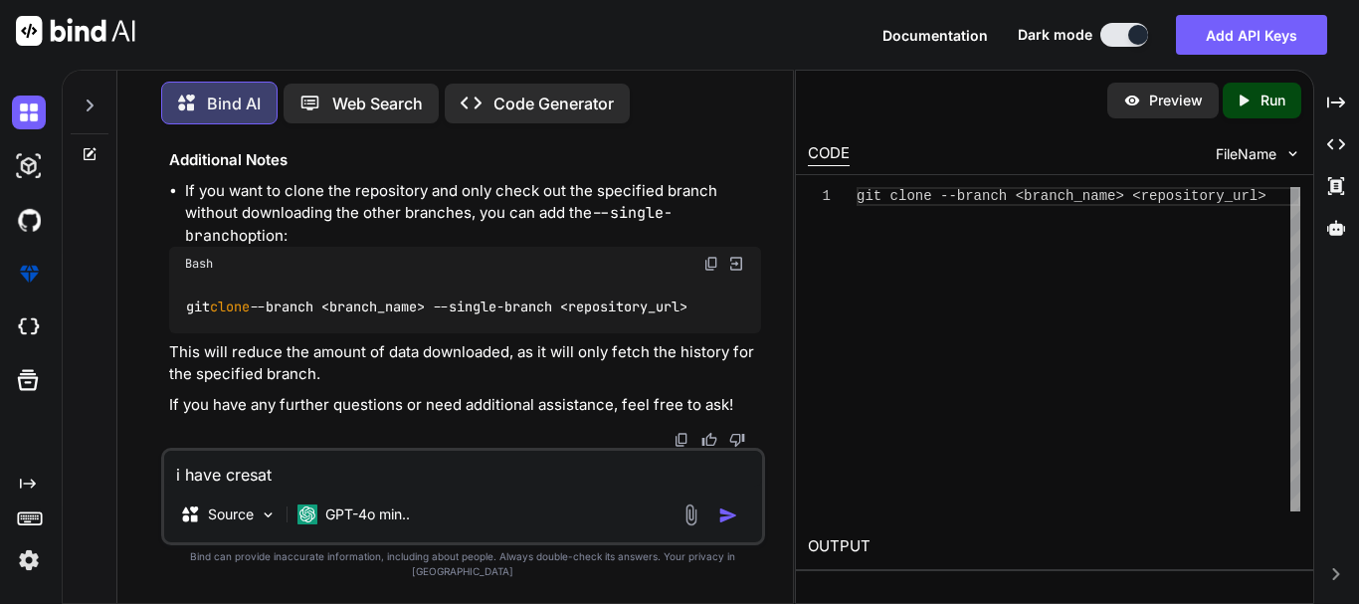
type textarea "x"
type textarea "i have cresa"
type textarea "x"
type textarea "i have cres"
type textarea "x"
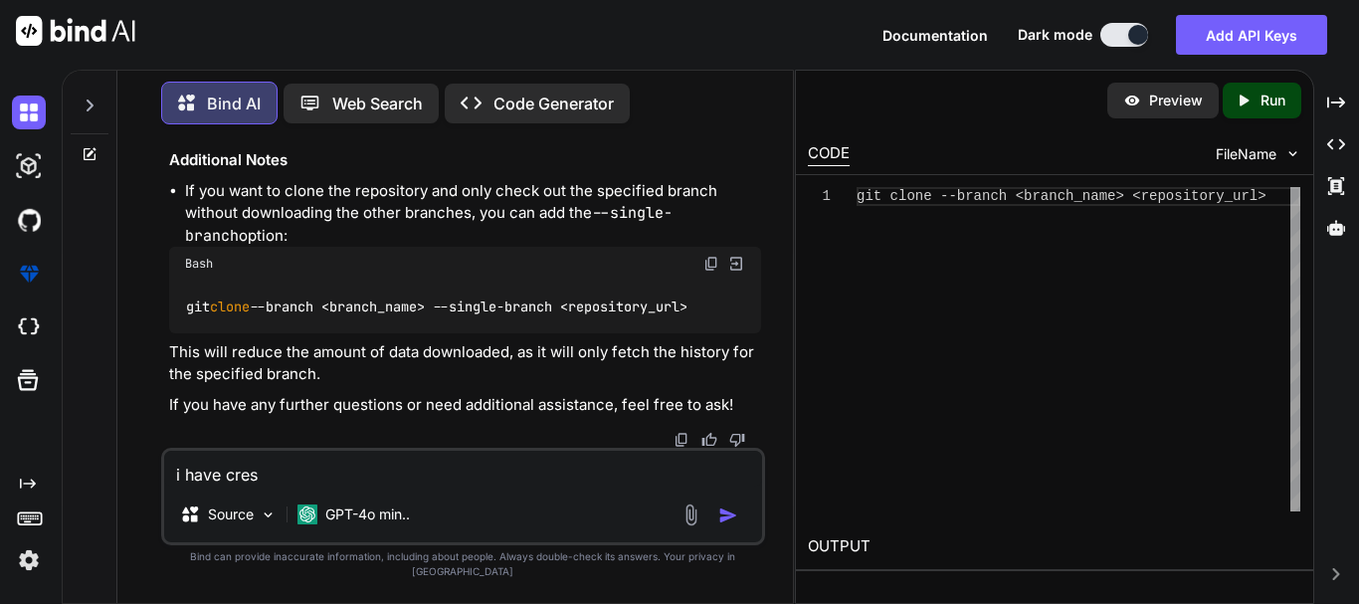
type textarea "i have cre"
type textarea "x"
type textarea "i have crea"
type textarea "x"
type textarea "i have creat"
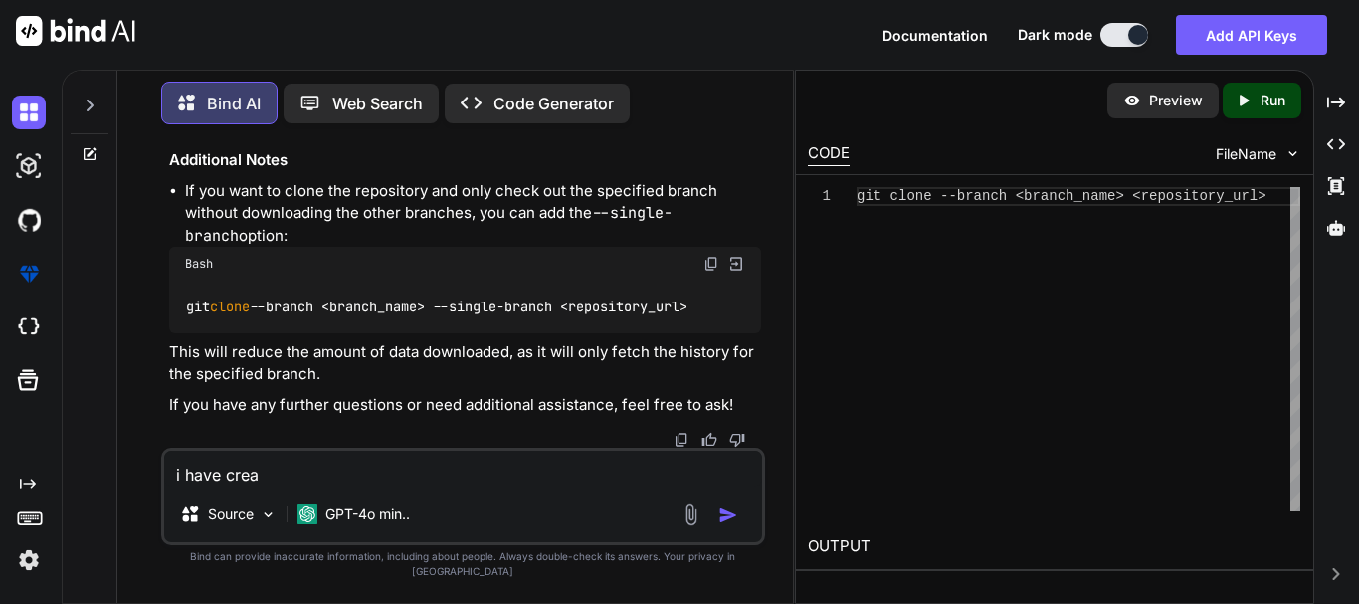
type textarea "x"
type textarea "i have create"
type textarea "x"
type textarea "i have created"
type textarea "x"
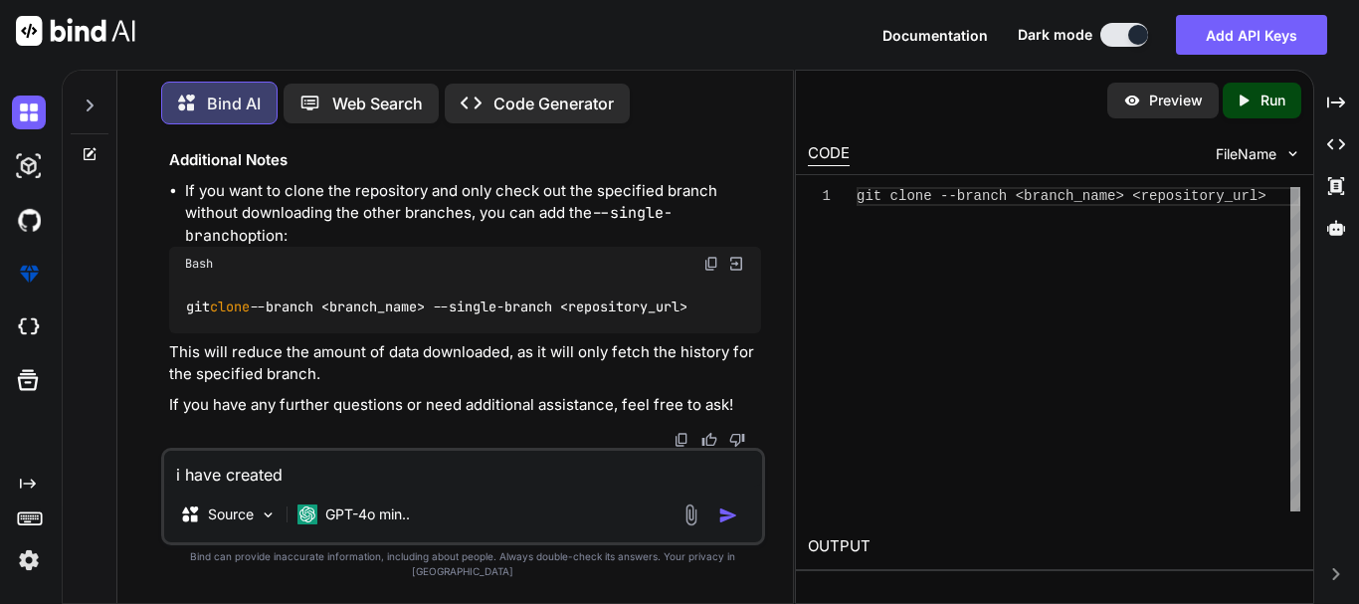
type textarea "i have created"
type textarea "x"
type textarea "i have created a"
type textarea "x"
type textarea "i have created a"
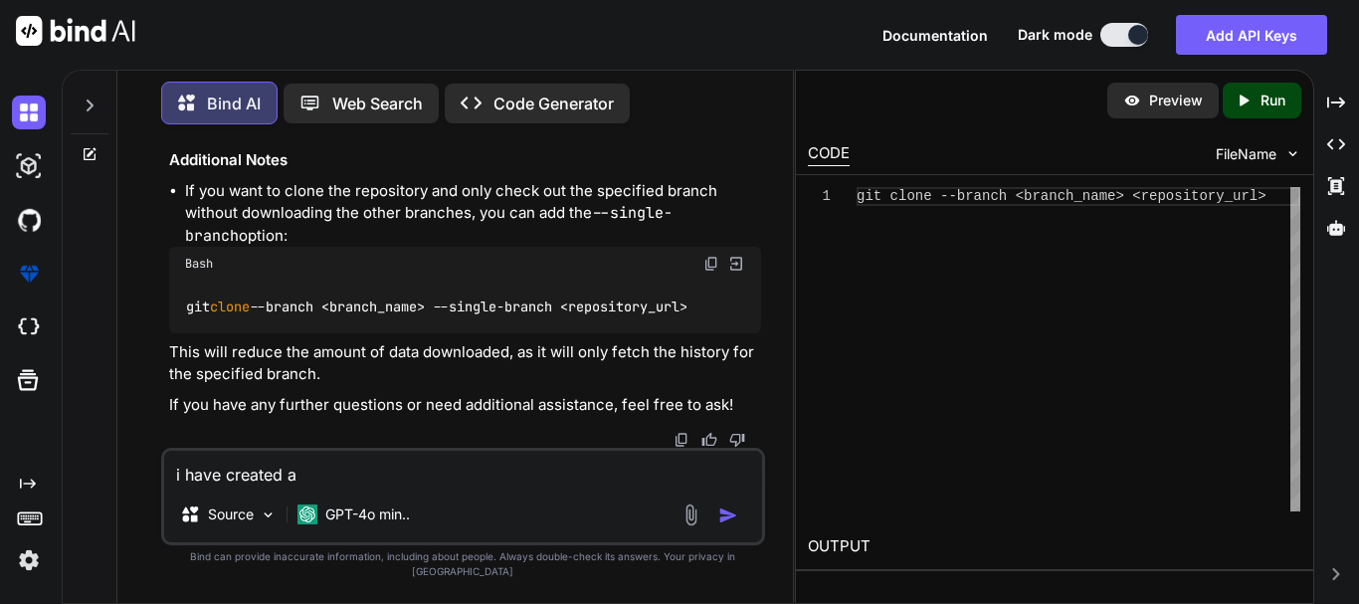
type textarea "x"
type textarea "i have created a n"
type textarea "x"
type textarea "i have created a ne"
type textarea "x"
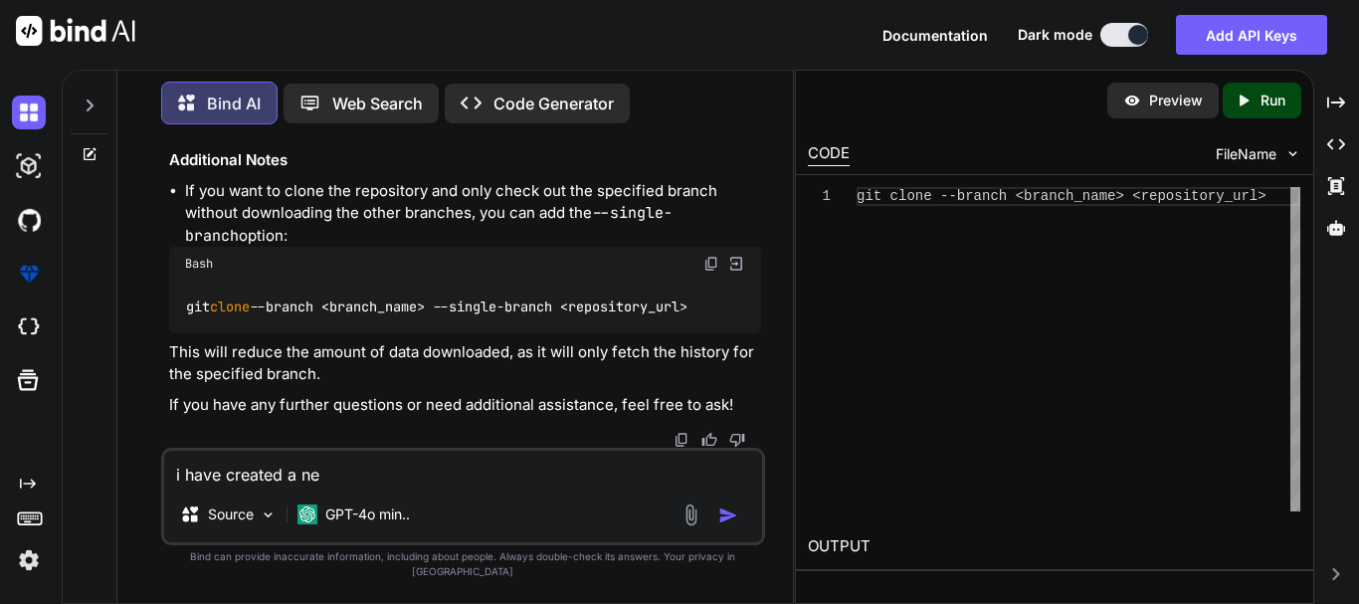
type textarea "i have created a new"
type textarea "x"
type textarea "i have created a new"
type textarea "x"
type textarea "i have created a new b"
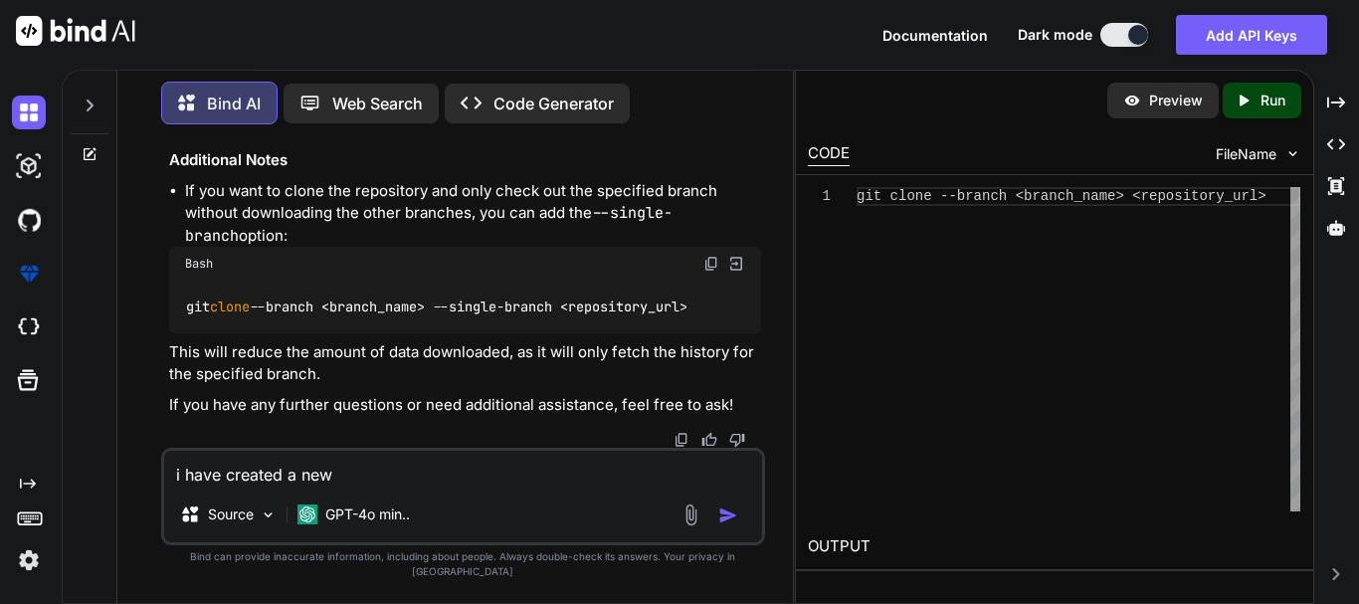
type textarea "x"
type textarea "i have created a new br"
type textarea "x"
type textarea "i have created a new bra"
type textarea "x"
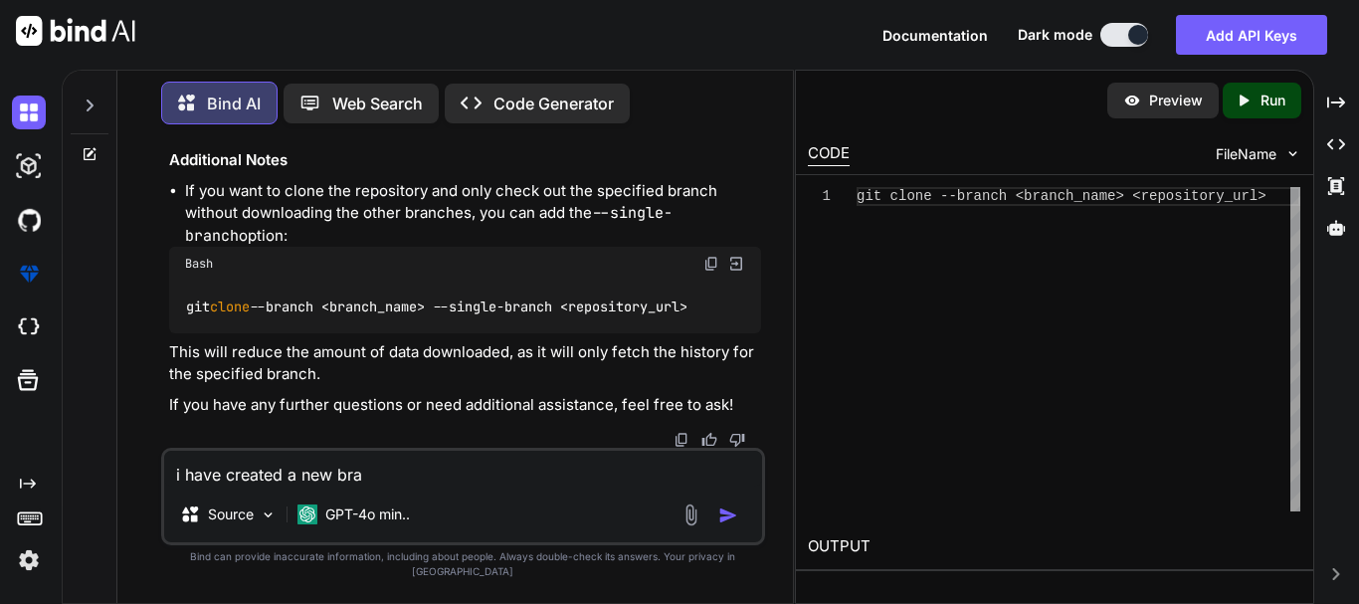
type textarea "i have created a new bran"
type textarea "x"
type textarea "i have created a new branc"
type textarea "x"
type textarea "i have created a new branch"
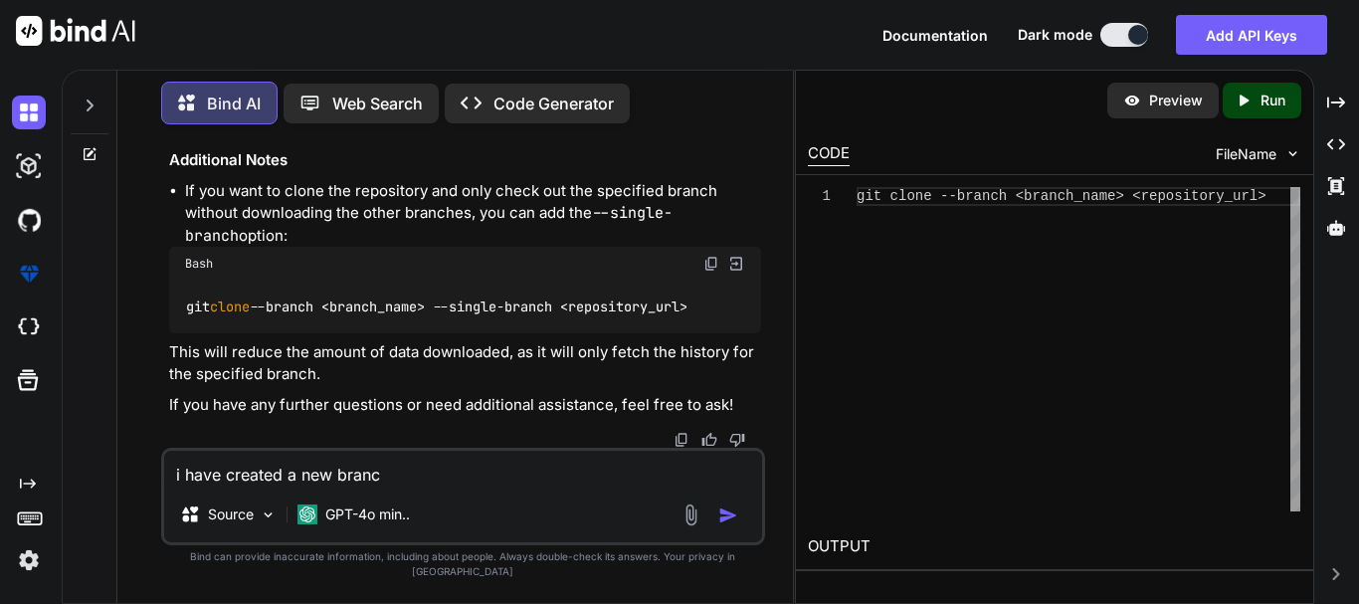
type textarea "x"
type textarea "i have created a new branch"
type textarea "x"
type textarea "i have created a new branch ""
type textarea "x"
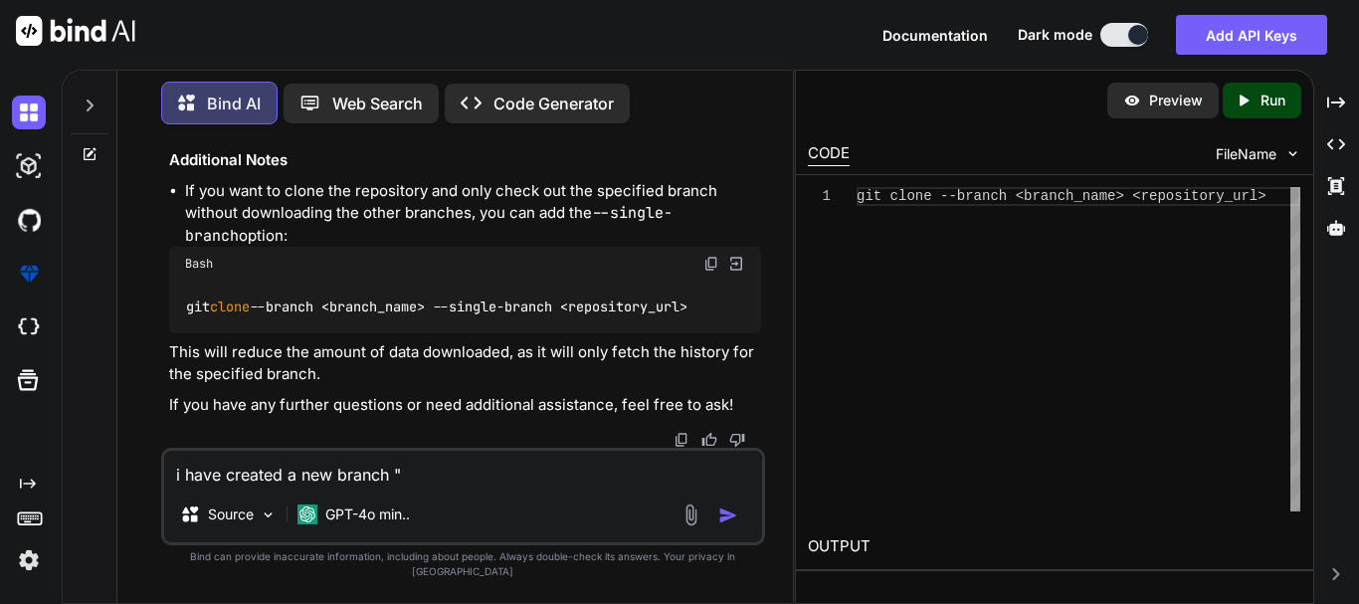
type textarea "i have created a new branch """
type textarea "x"
type textarea "i have created a new branch "r""
type textarea "x"
type textarea "i have created a new branch "ru""
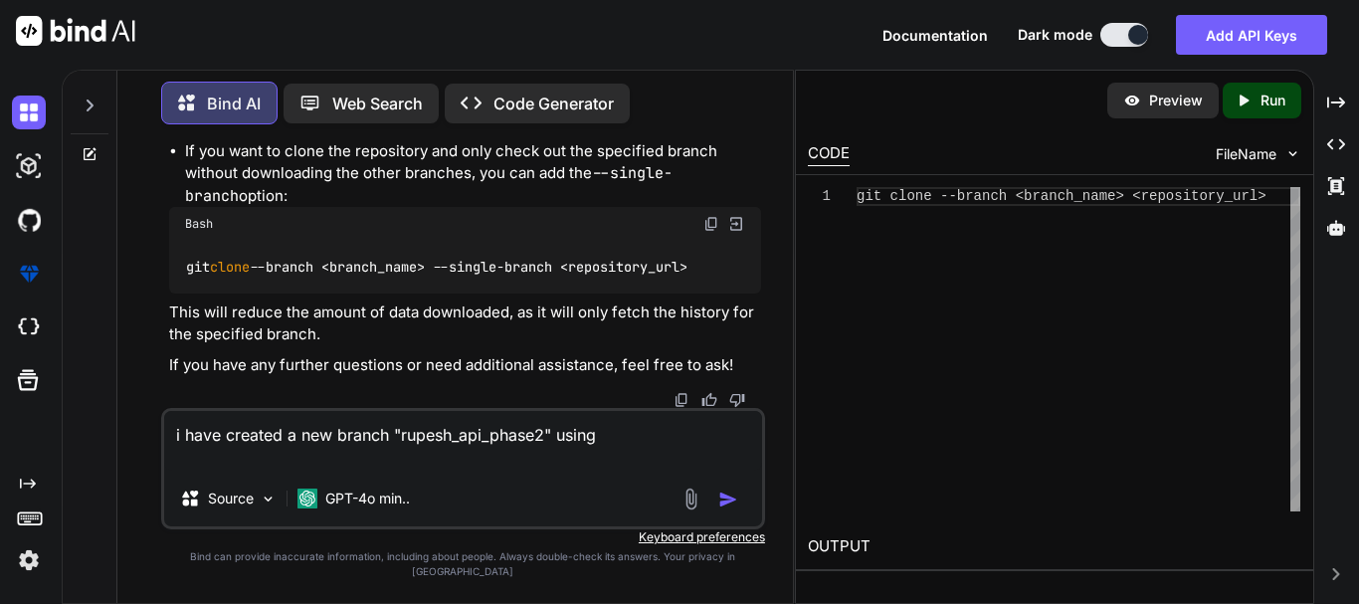
drag, startPoint x: 403, startPoint y: 480, endPoint x: 323, endPoint y: 490, distance: 80.2
click at [323, 490] on div "i have created a new branch "rupesh_api_phase2" using Source GPT-4o min.." at bounding box center [463, 468] width 604 height 121
click at [312, 471] on textarea "i have created a new branch "rupesh_api_phase2" using" at bounding box center [463, 441] width 598 height 60
paste textarea "git checkout -b rupesh_api_phase2"
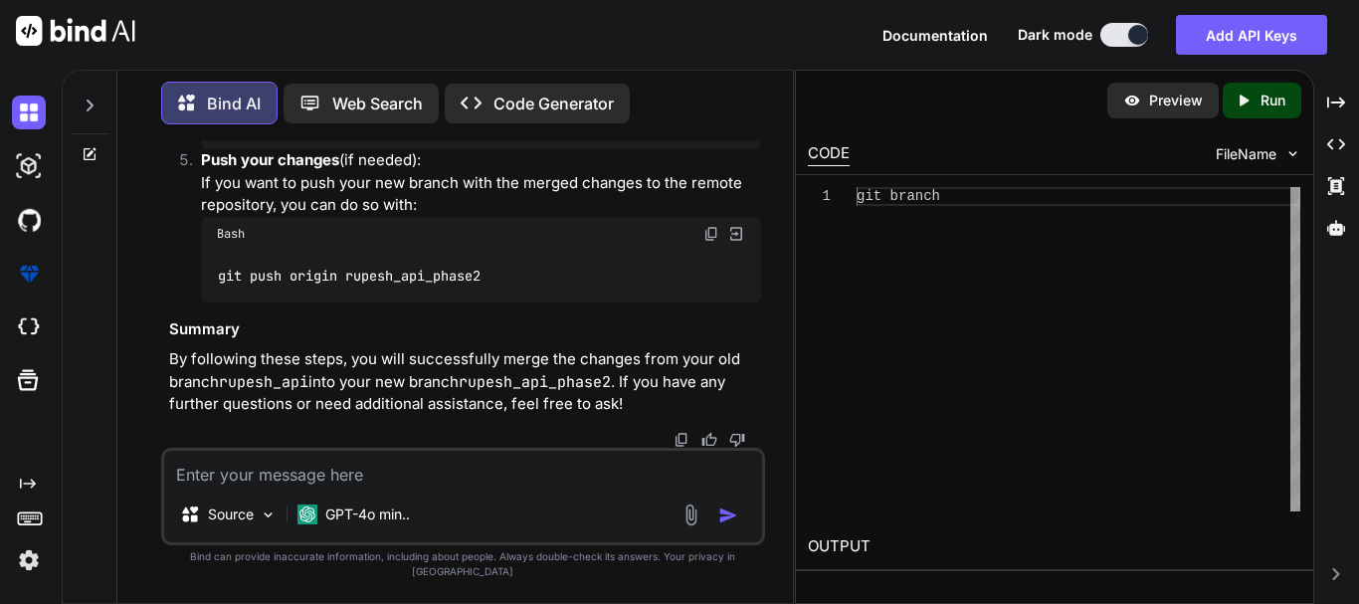
scroll to position [10230, 0]
drag, startPoint x: 231, startPoint y: 236, endPoint x: 391, endPoint y: 228, distance: 160.4
drag, startPoint x: 207, startPoint y: 253, endPoint x: 344, endPoint y: 257, distance: 137.3
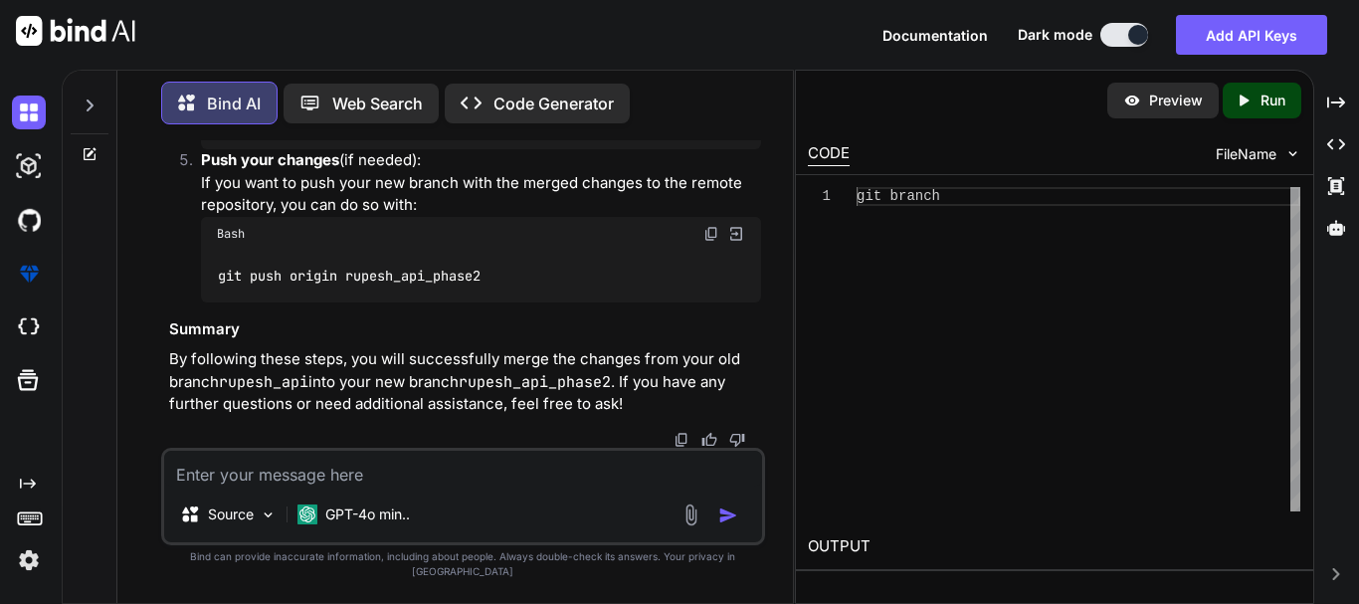
drag, startPoint x: 363, startPoint y: 256, endPoint x: 546, endPoint y: 271, distance: 183.6
drag, startPoint x: 212, startPoint y: 348, endPoint x: 371, endPoint y: 336, distance: 159.6
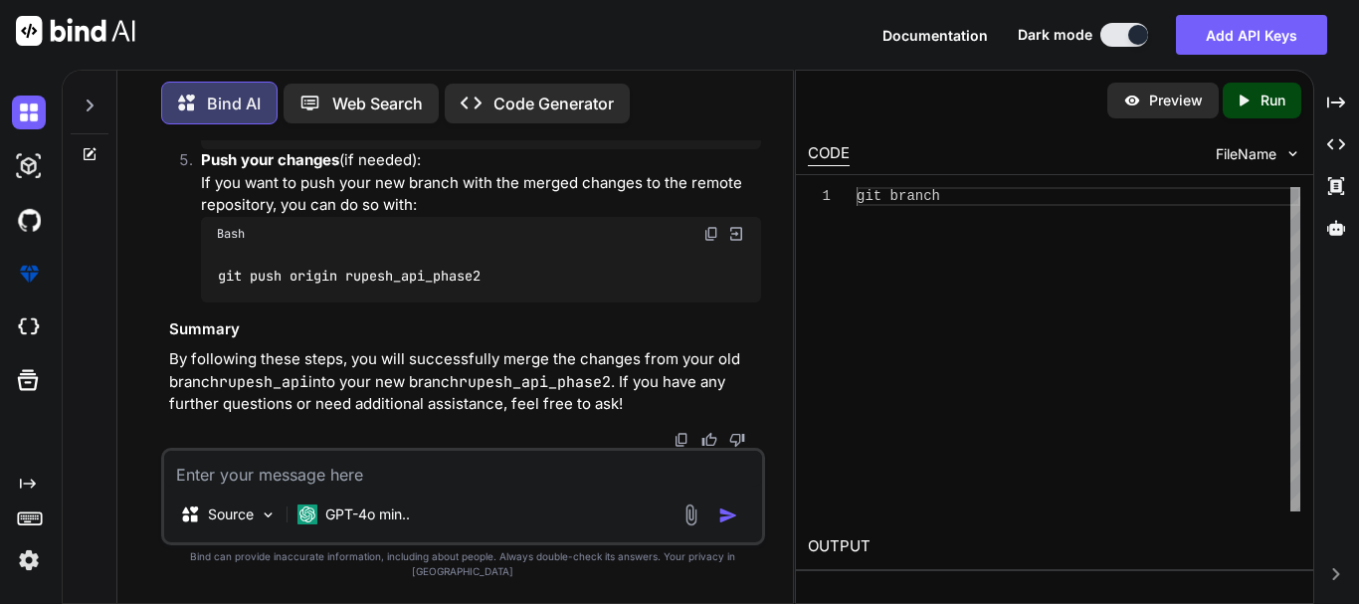
drag, startPoint x: 343, startPoint y: 179, endPoint x: 515, endPoint y: 187, distance: 172.3
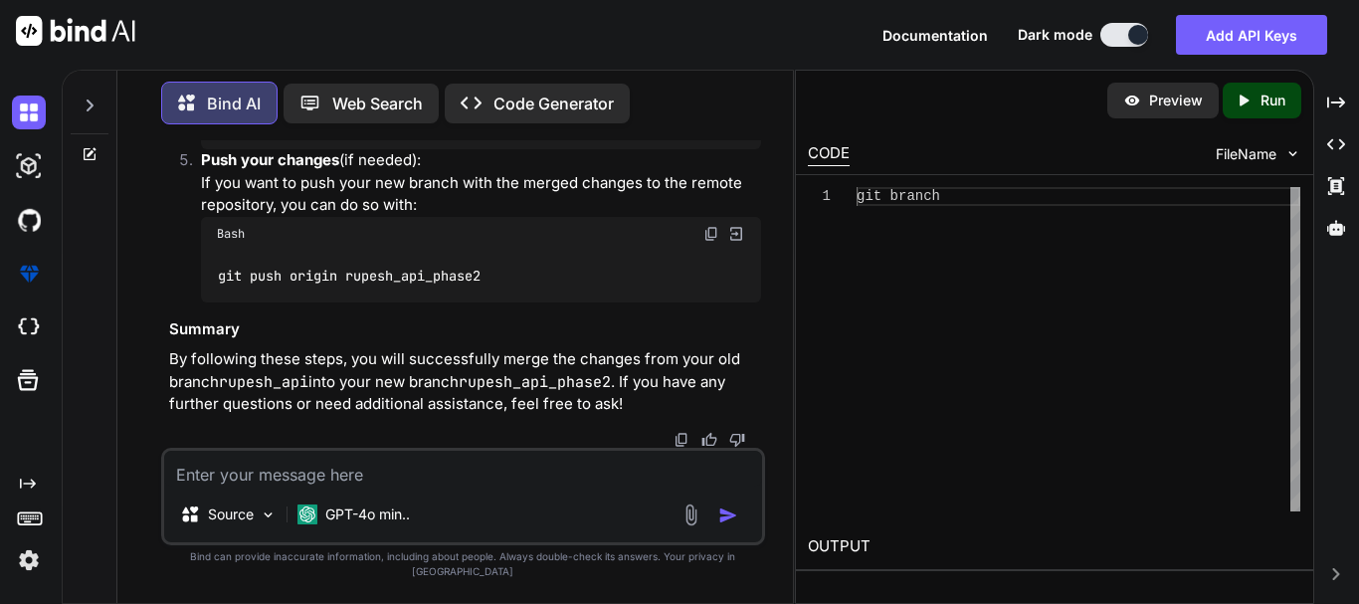
click at [376, 486] on textarea at bounding box center [463, 469] width 598 height 36
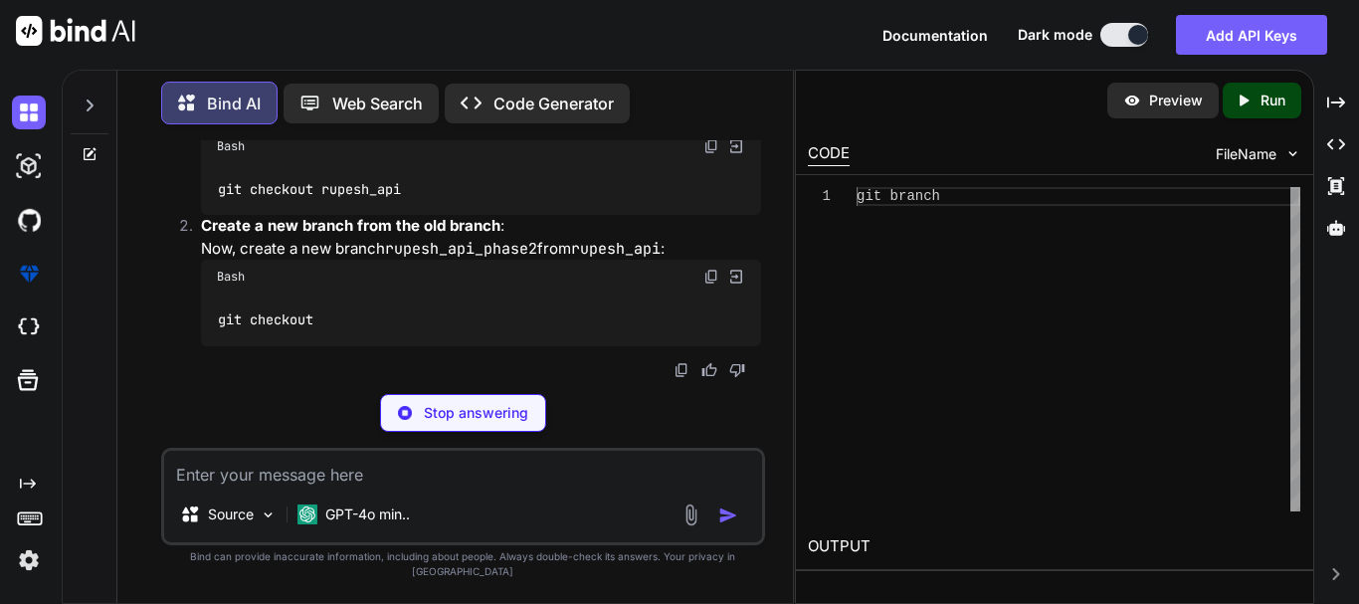
scroll to position [11422, 0]
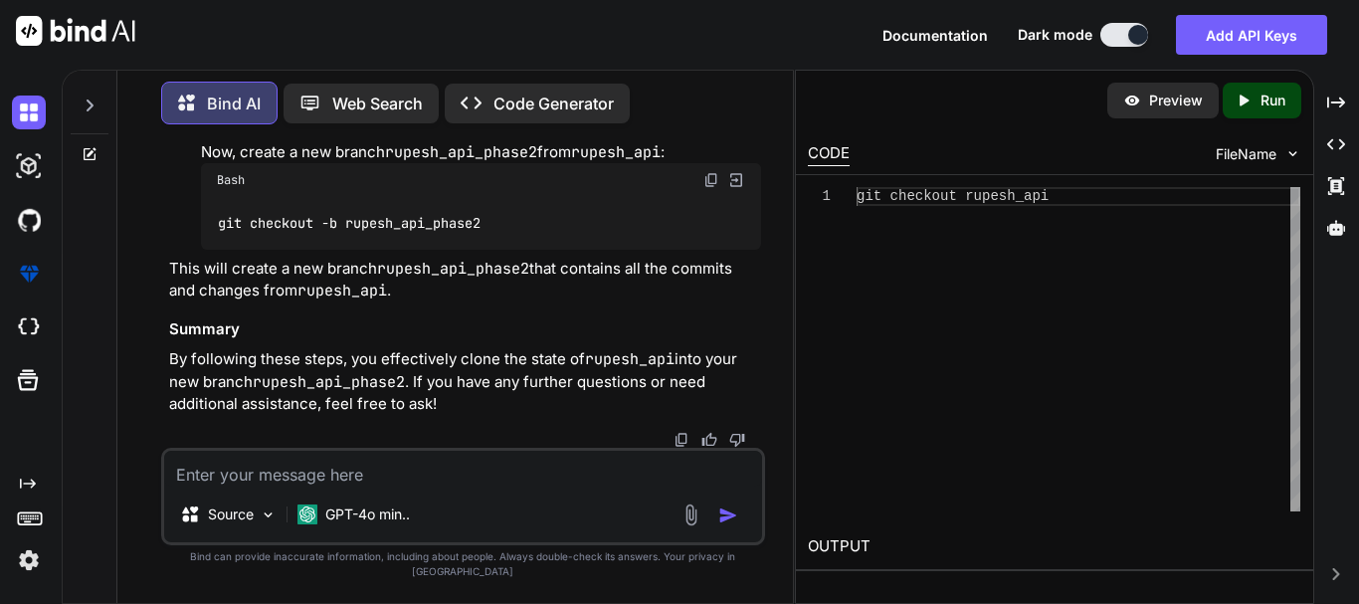
drag, startPoint x: 220, startPoint y: 240, endPoint x: 436, endPoint y: 225, distance: 216.4
click at [436, 118] on div "git checkout rupesh_api" at bounding box center [481, 93] width 560 height 52
drag, startPoint x: 221, startPoint y: 235, endPoint x: 417, endPoint y: 235, distance: 196.0
click at [417, 118] on div "git checkout rupesh_api" at bounding box center [481, 93] width 560 height 52
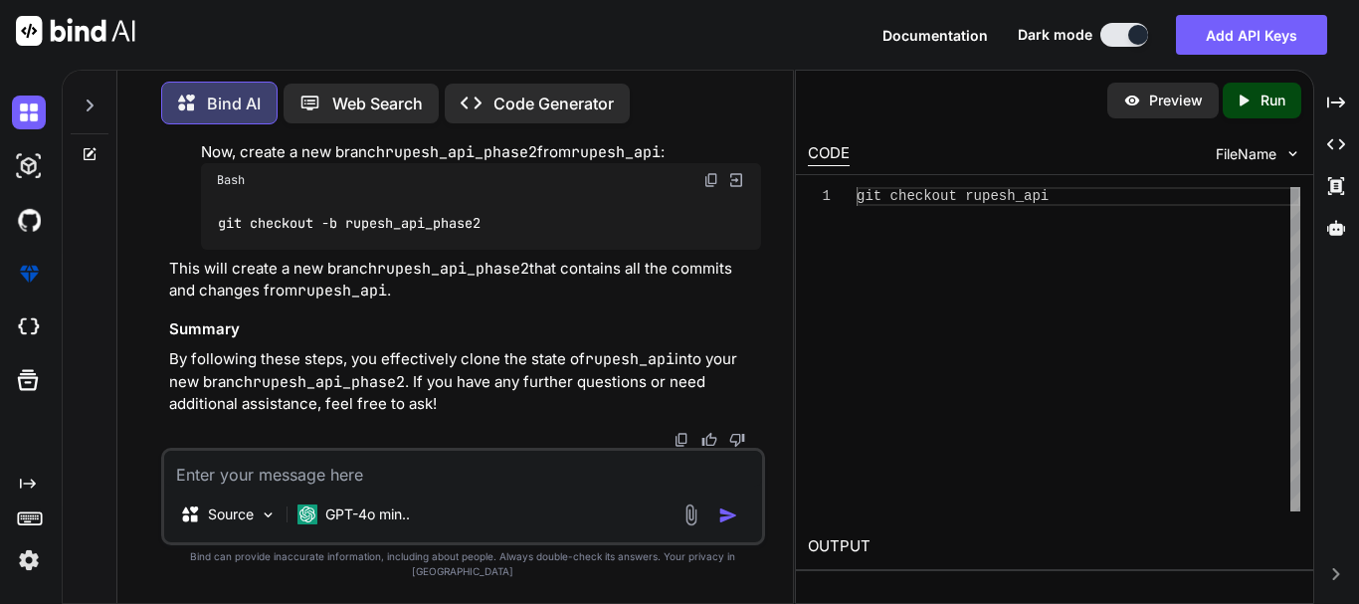
click at [417, 118] on div "git checkout rupesh_api" at bounding box center [481, 93] width 560 height 52
drag, startPoint x: 281, startPoint y: 245, endPoint x: 351, endPoint y: 235, distance: 71.3
drag, startPoint x: 246, startPoint y: 263, endPoint x: 503, endPoint y: 256, distance: 257.7
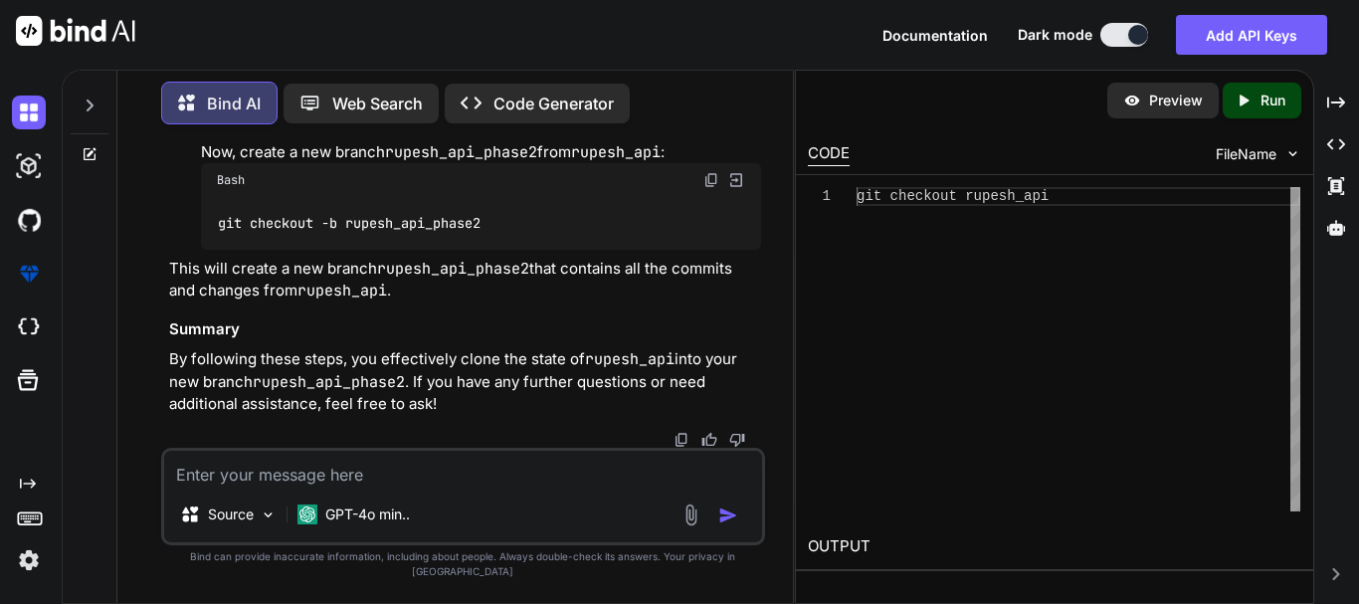
click at [503, 33] on p "Checkout the old branch : First, switch to your old branch rupesh_api :" at bounding box center [481, 10] width 560 height 45
click at [503, 31] on code "rupesh_api" at bounding box center [466, 21] width 90 height 20
drag, startPoint x: 264, startPoint y: 274, endPoint x: 401, endPoint y: 272, distance: 137.3
click at [401, 138] on strong "Create a new branch from the old branch" at bounding box center [350, 128] width 299 height 19
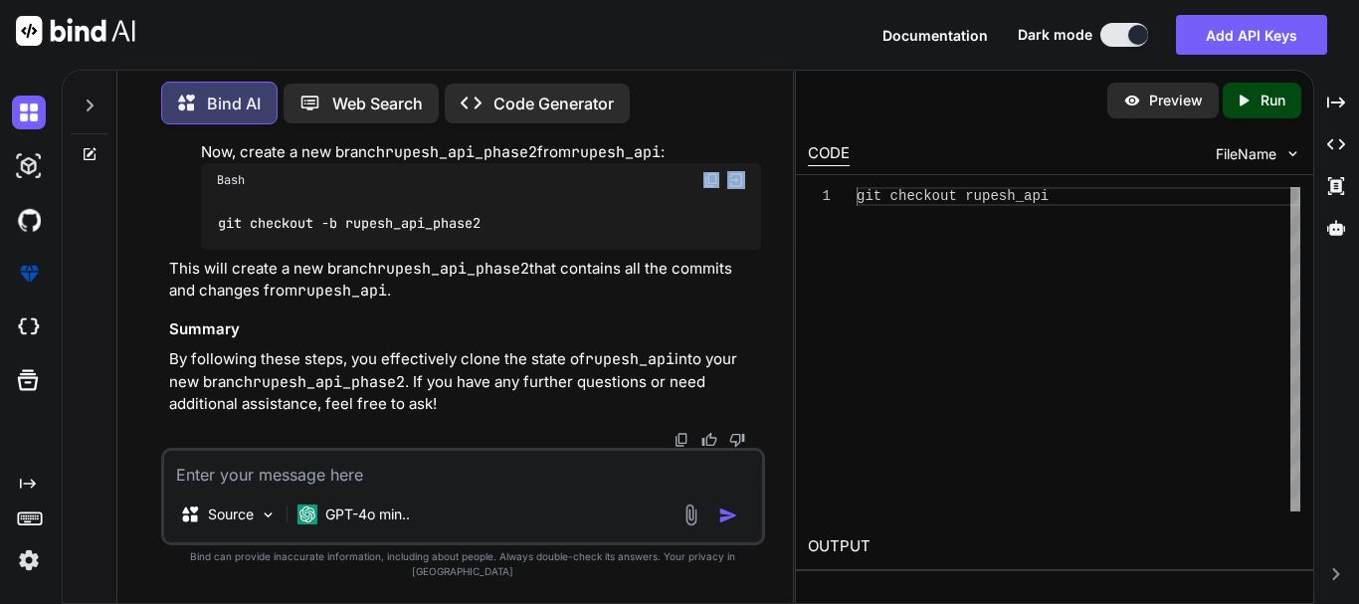
drag, startPoint x: 215, startPoint y: 367, endPoint x: 569, endPoint y: 338, distance: 355.3
click at [569, 249] on div "Bash git checkout -b rupesh_api_phase2" at bounding box center [481, 206] width 560 height 86
click at [481, 249] on div "git checkout -b rupesh_api_phase2" at bounding box center [481, 223] width 560 height 52
click at [517, 279] on code "rupesh_api_phase2" at bounding box center [453, 269] width 152 height 20
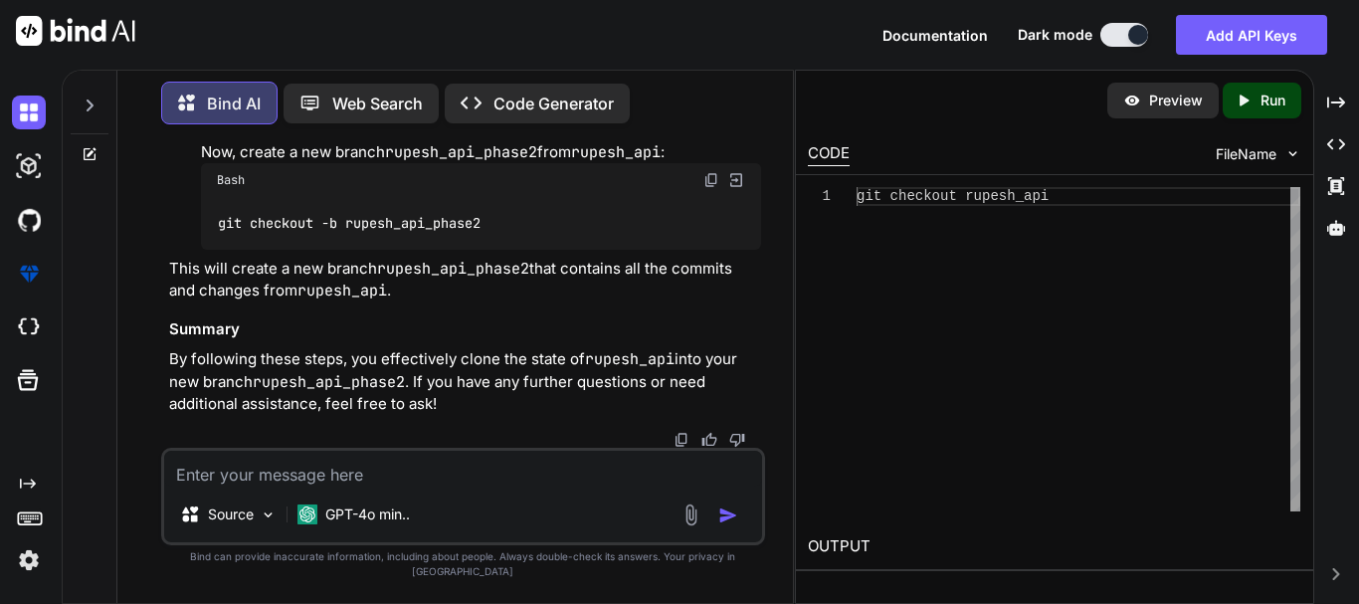
click at [374, 486] on textarea at bounding box center [463, 469] width 598 height 36
click at [386, 480] on textarea at bounding box center [463, 469] width 598 height 36
drag, startPoint x: 495, startPoint y: 235, endPoint x: 210, endPoint y: 240, distance: 285.5
click at [210, 240] on div "git checkout -b rupesh_api_phase2" at bounding box center [481, 223] width 560 height 52
copy code "git checkout -b rupesh_api_phase2"
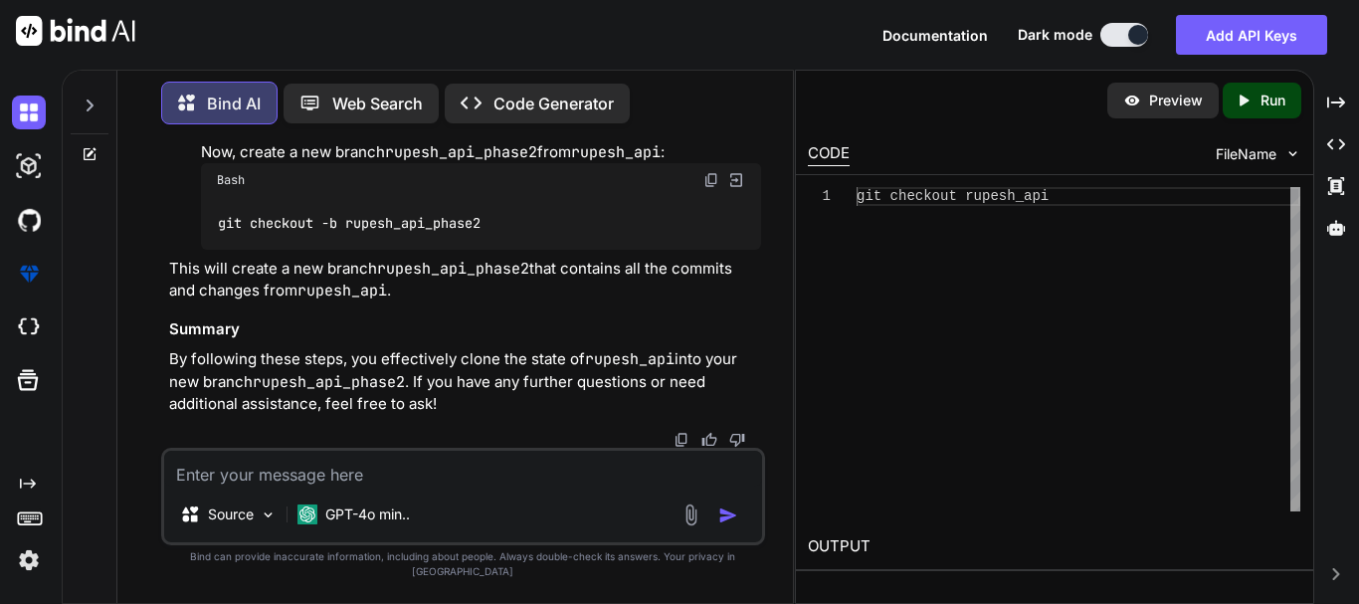
click at [240, 474] on textarea at bounding box center [463, 469] width 598 height 36
paste textarea "git checkout -b rupesh_api_phase2"
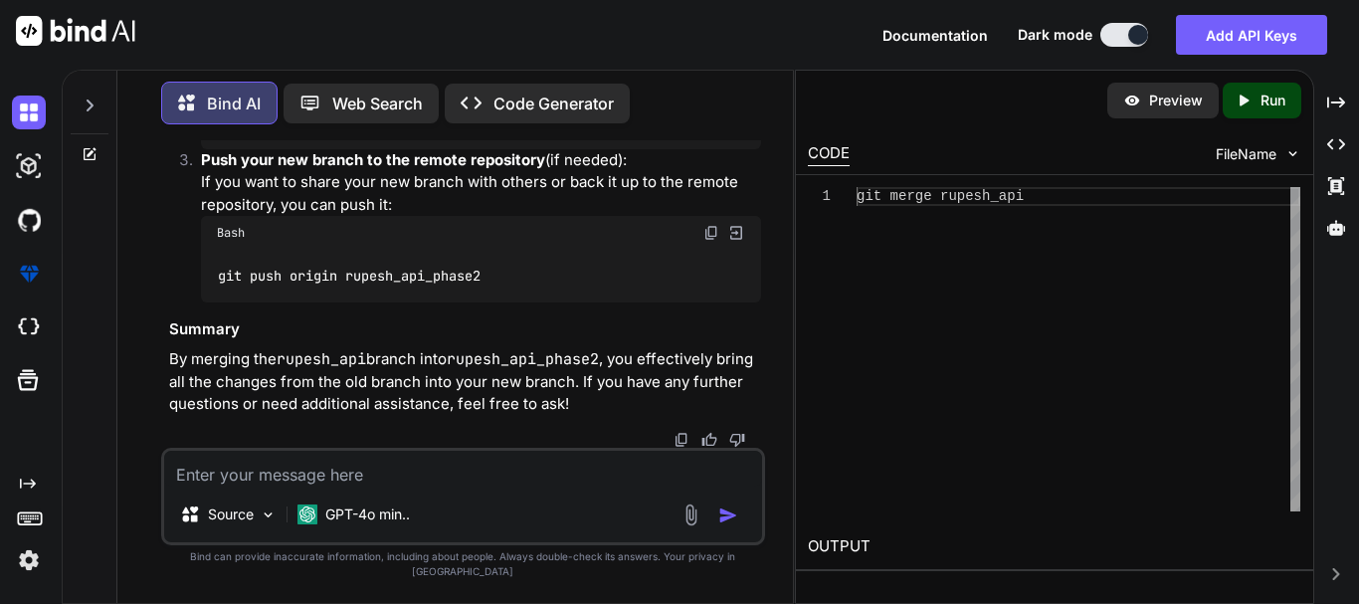
scroll to position [12456, 0]
drag, startPoint x: 248, startPoint y: 291, endPoint x: 491, endPoint y: 288, distance: 243.7
click at [491, 288] on div "git push origin rupesh_api_phase2" at bounding box center [481, 276] width 560 height 52
drag, startPoint x: 491, startPoint y: 288, endPoint x: 219, endPoint y: 295, distance: 272.7
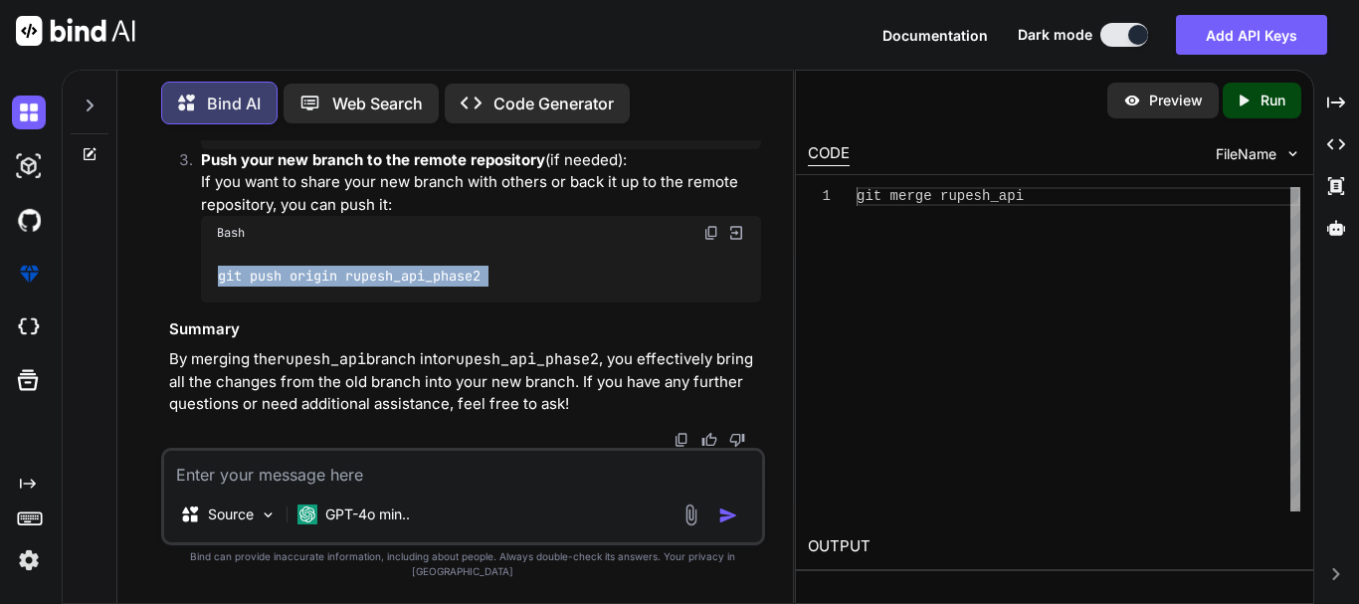
click at [219, 295] on div "git push origin rupesh_api_phase2" at bounding box center [481, 276] width 560 height 52
click at [223, 286] on code "git push origin rupesh_api_phase2" at bounding box center [350, 276] width 266 height 21
drag, startPoint x: 219, startPoint y: 291, endPoint x: 528, endPoint y: 291, distance: 309.4
click at [528, 291] on div "git push origin rupesh_api_phase2" at bounding box center [481, 276] width 560 height 52
click at [513, 290] on div "git push origin rupesh_api_phase2" at bounding box center [481, 276] width 560 height 52
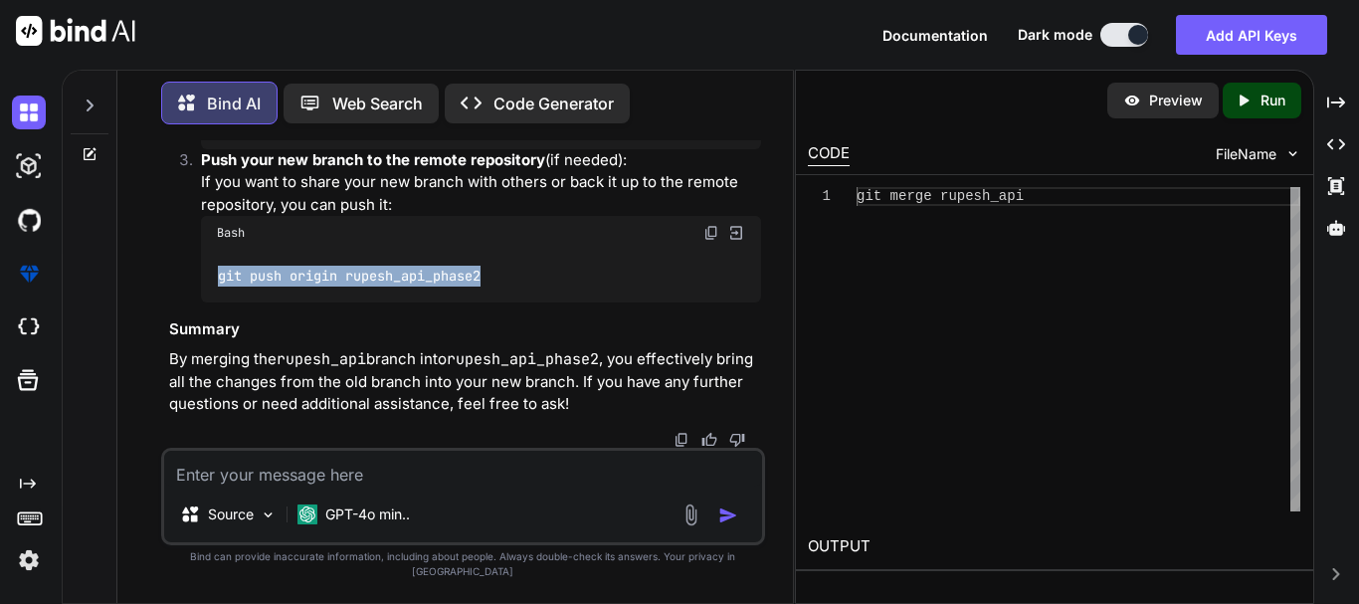
drag, startPoint x: 498, startPoint y: 289, endPoint x: 213, endPoint y: 298, distance: 285.6
click at [213, 298] on div "git push origin rupesh_api_phase2" at bounding box center [481, 276] width 560 height 52
click at [421, 272] on div "git push origin rupesh_api_phase2" at bounding box center [481, 276] width 560 height 52
click at [437, 250] on div "Bash" at bounding box center [481, 233] width 560 height 34
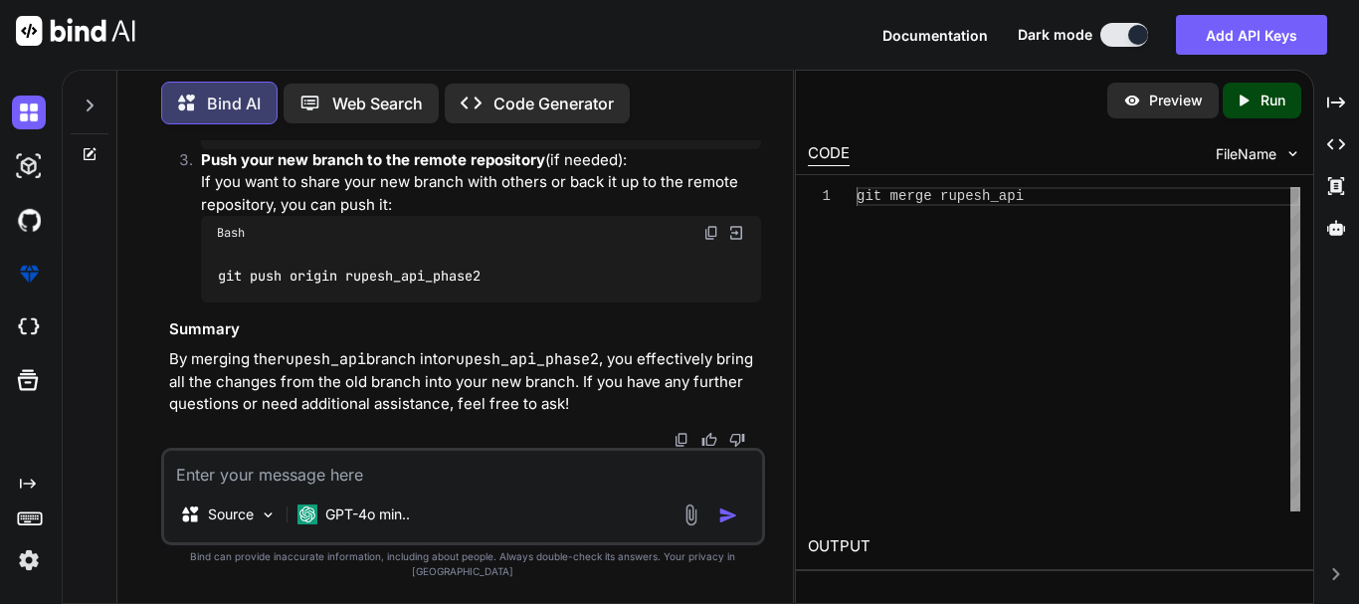
drag, startPoint x: 213, startPoint y: 233, endPoint x: 323, endPoint y: 229, distance: 110.5
click at [323, 149] on div "git add <resolved_file> git commit" at bounding box center [481, 113] width 560 height 73
drag, startPoint x: 297, startPoint y: 235, endPoint x: 219, endPoint y: 238, distance: 78.6
click at [219, 149] on div "git add <resolved_file> git commit" at bounding box center [481, 113] width 560 height 73
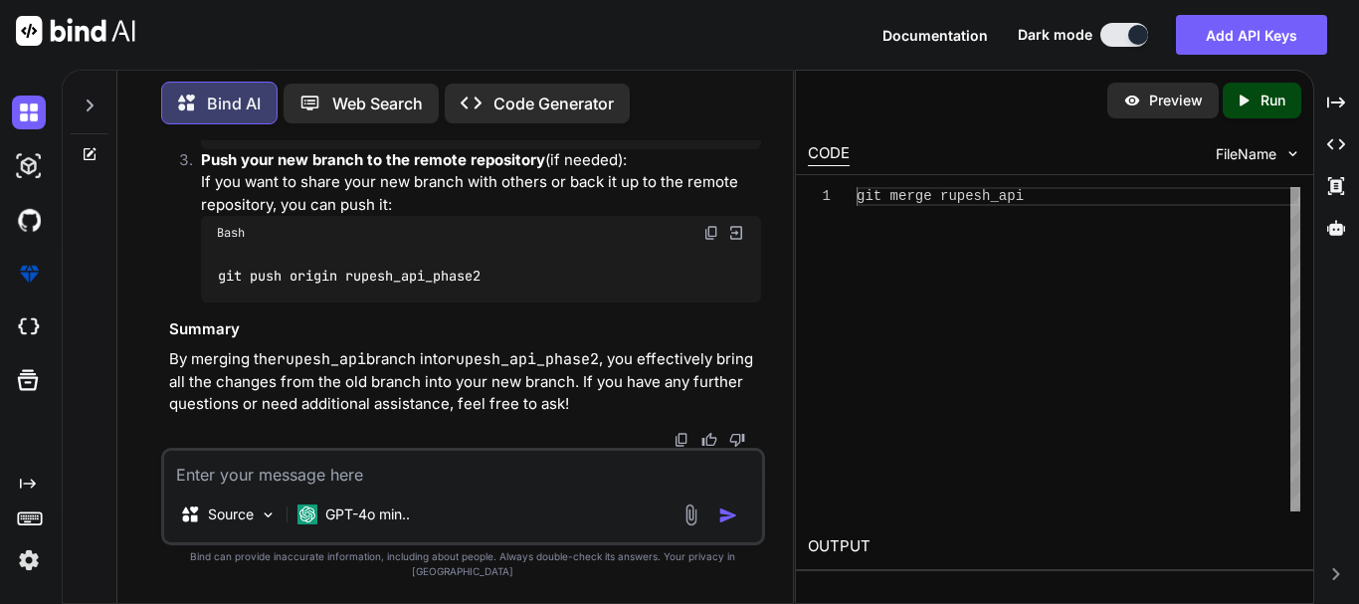
click at [224, 133] on code "git add <resolved_file> git commit" at bounding box center [309, 113] width 184 height 41
drag, startPoint x: 216, startPoint y: 218, endPoint x: 275, endPoint y: 218, distance: 58.7
click at [275, 149] on div "git add <resolved_file> git commit" at bounding box center [481, 113] width 560 height 73
click at [295, 133] on code "git add <resolved_file> git commit" at bounding box center [309, 113] width 184 height 41
drag, startPoint x: 273, startPoint y: 219, endPoint x: 413, endPoint y: 218, distance: 140.3
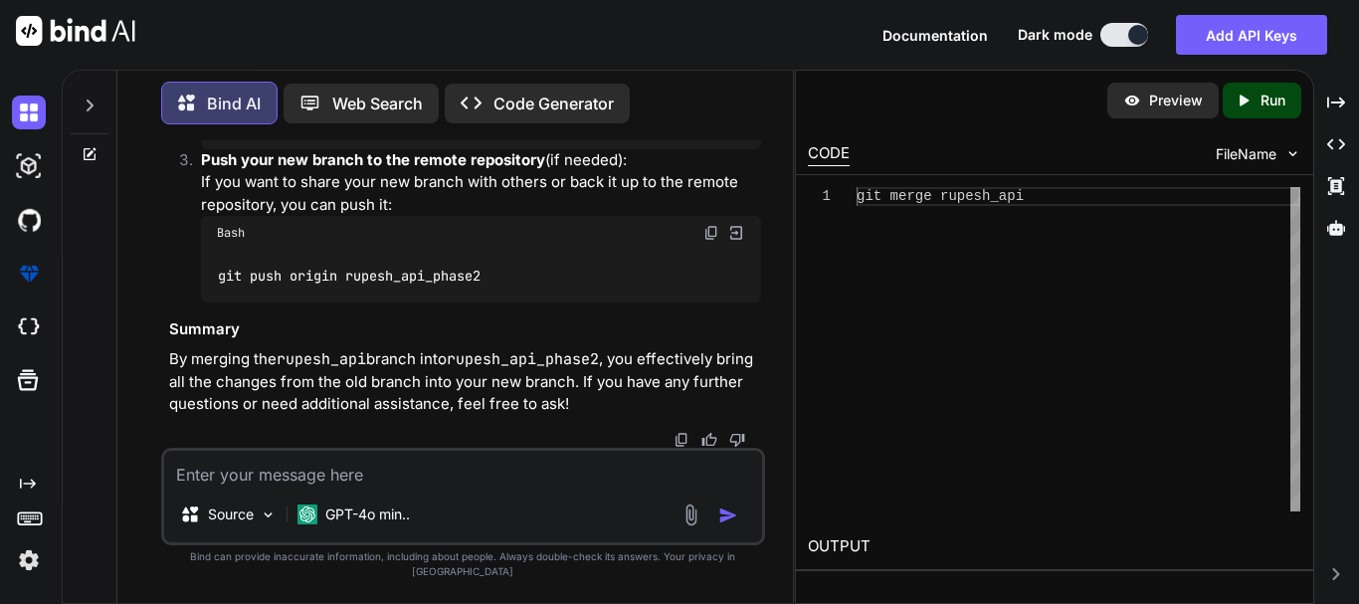
click at [413, 149] on div "git add <resolved_file> git commit" at bounding box center [481, 113] width 560 height 73
click at [359, 149] on div "git add <resolved_file> git commit" at bounding box center [481, 113] width 560 height 73
drag, startPoint x: 401, startPoint y: 292, endPoint x: 222, endPoint y: 309, distance: 179.9
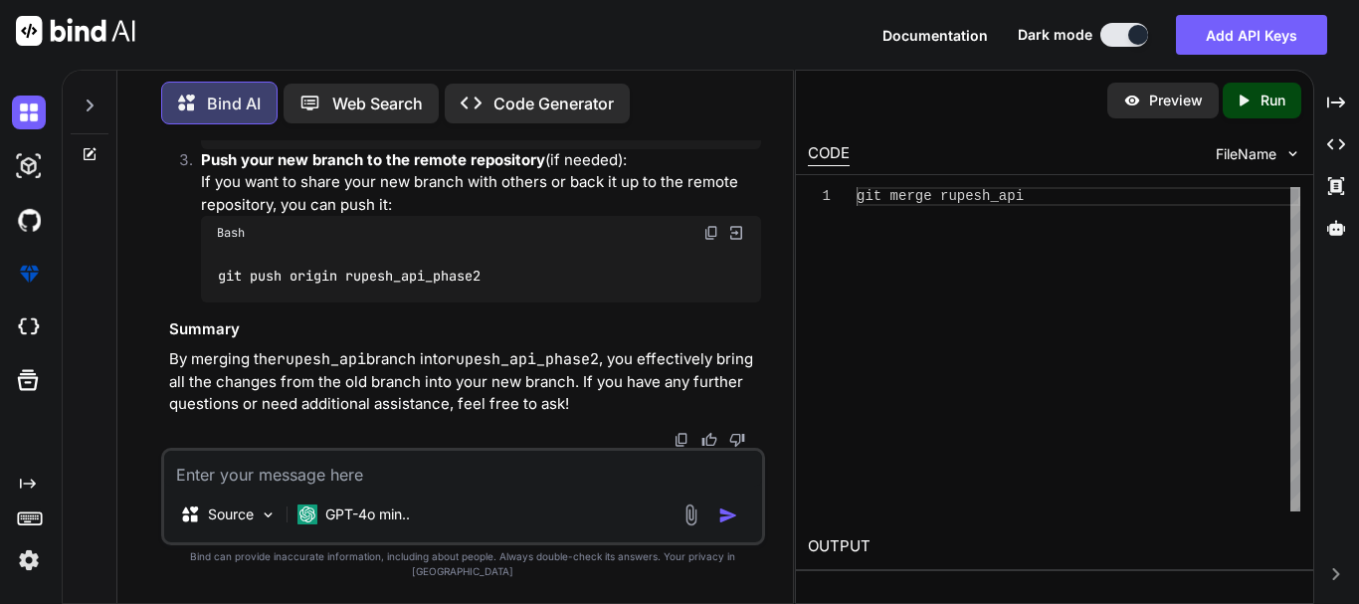
click at [308, 485] on textarea at bounding box center [463, 469] width 598 height 36
click at [290, 486] on textarea at bounding box center [463, 469] width 598 height 36
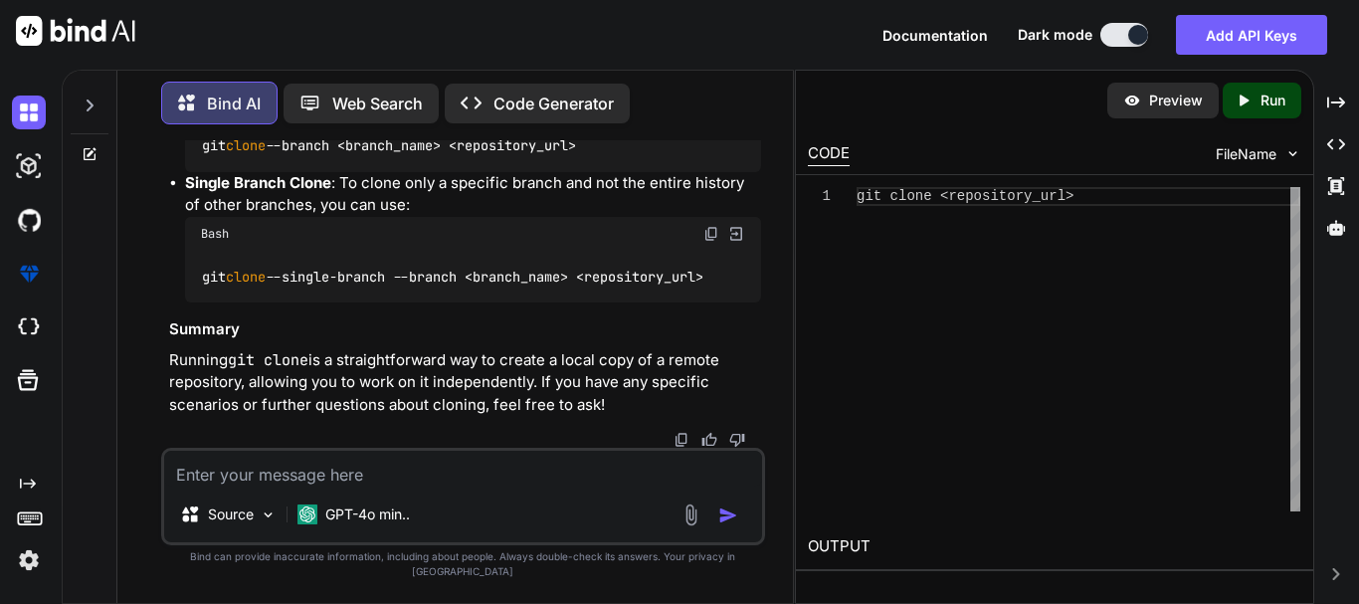
scroll to position [12766, 0]
drag, startPoint x: 434, startPoint y: 286, endPoint x: 319, endPoint y: 303, distance: 115.6
drag, startPoint x: 342, startPoint y: 305, endPoint x: 539, endPoint y: 309, distance: 197.0
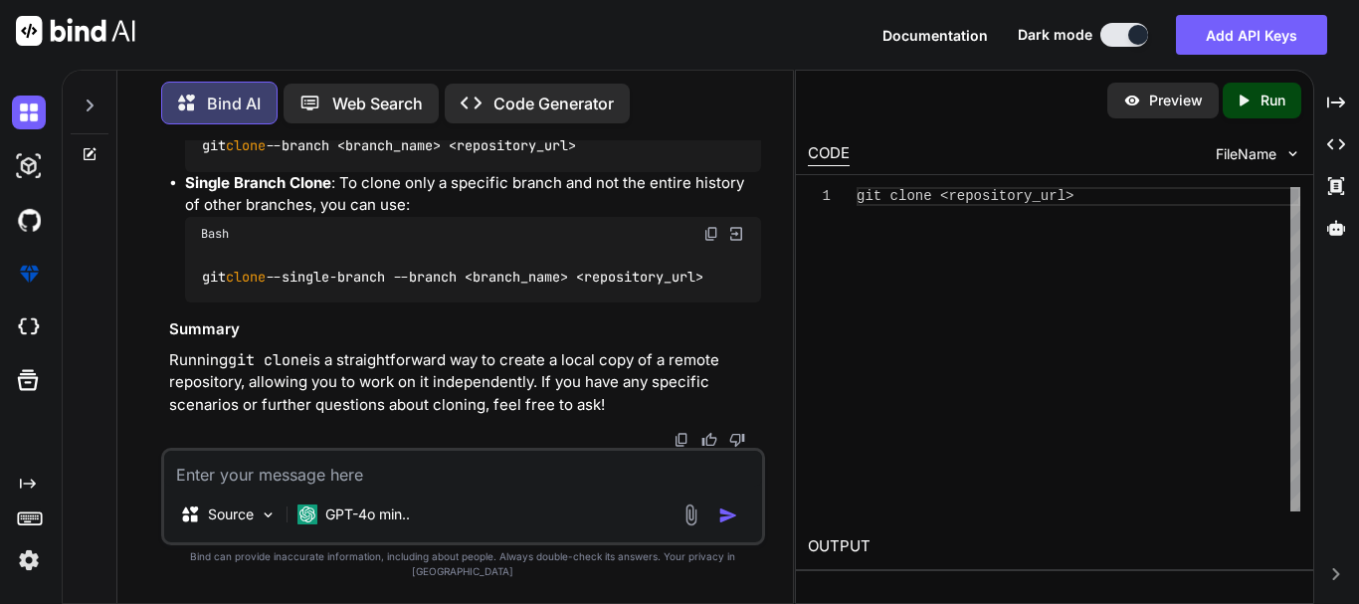
scroll to position [12965, 0]
drag, startPoint x: 257, startPoint y: 271, endPoint x: 419, endPoint y: 258, distance: 162.7
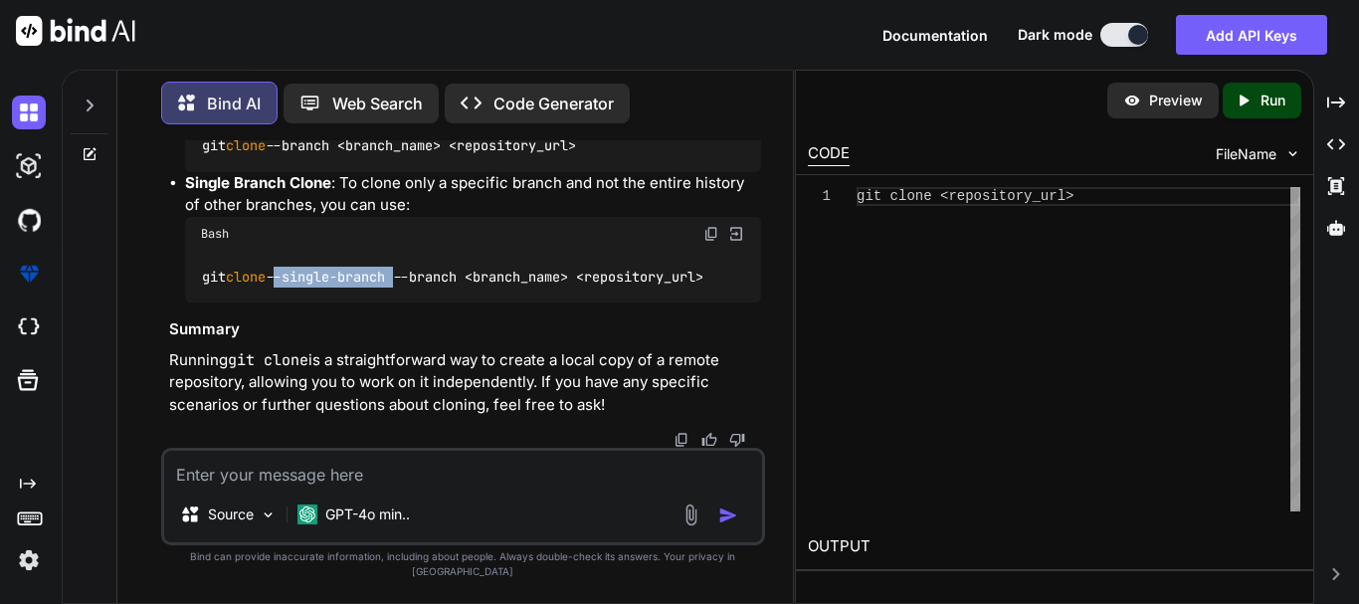
drag, startPoint x: 284, startPoint y: 342, endPoint x: 402, endPoint y: 338, distance: 118.4
click at [402, 287] on code "git clone --single-branch --branch <branch_name> <repository_url>" at bounding box center [453, 277] width 504 height 21
click at [311, 156] on code "git clone --branch <branch_name> <repository_url>" at bounding box center [389, 145] width 377 height 21
click at [415, 251] on div "Bash" at bounding box center [473, 234] width 576 height 34
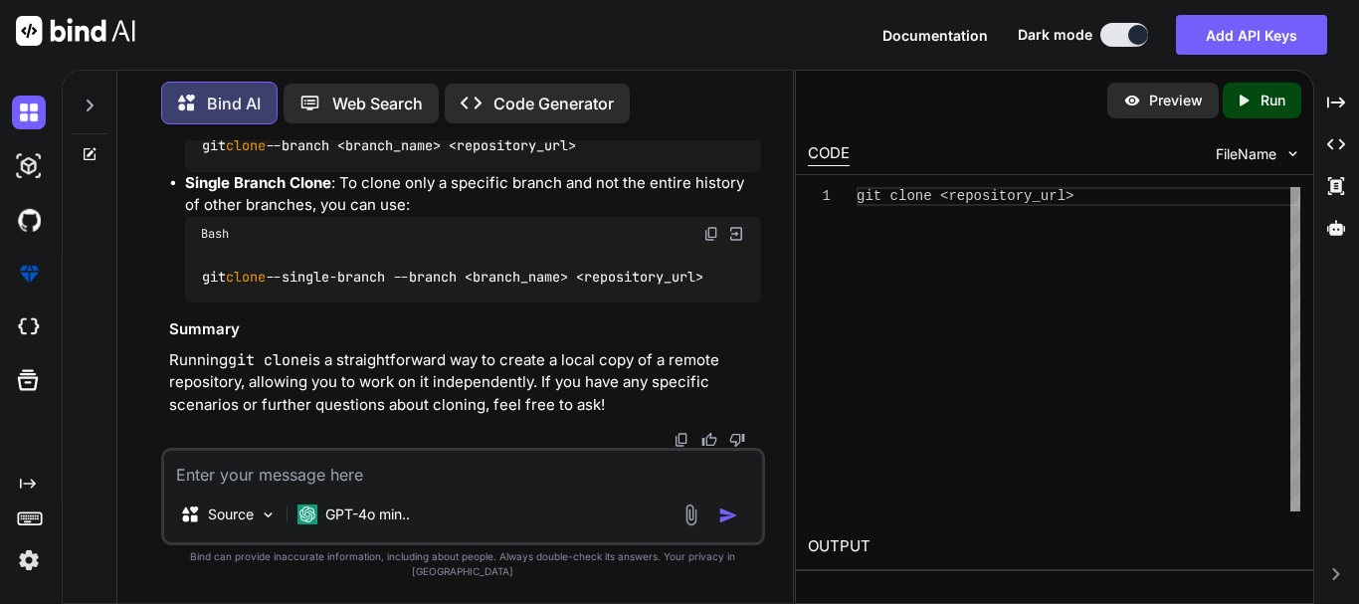
scroll to position [13710, 0]
click at [408, 392] on p "Running git clone is a straightforward way to create a local copy of a remote r…" at bounding box center [465, 383] width 592 height 68
drag, startPoint x: 203, startPoint y: 294, endPoint x: 277, endPoint y: 297, distance: 73.7
click at [277, 287] on code "git clone --single-branch --branch <branch_name> <repository_url>" at bounding box center [453, 277] width 504 height 21
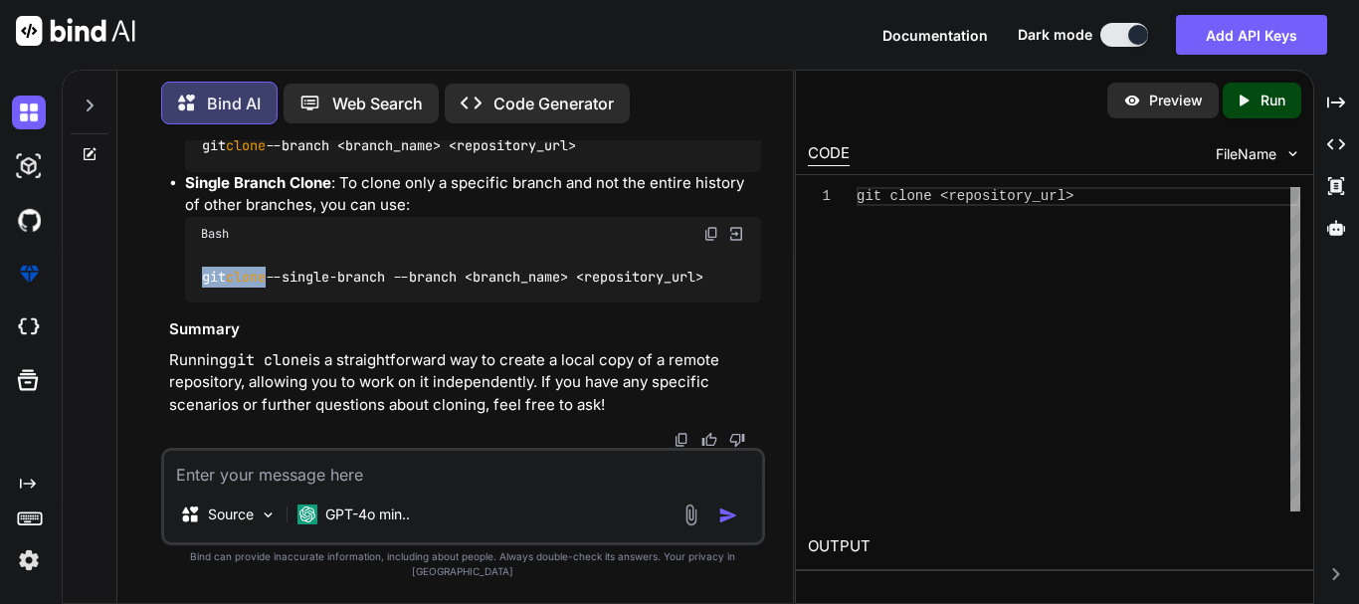
drag, startPoint x: 277, startPoint y: 290, endPoint x: 192, endPoint y: 297, distance: 84.8
click at [192, 297] on div "git clone --single-branch --branch <branch_name> <repository_url>" at bounding box center [473, 277] width 576 height 52
click at [405, 486] on textarea at bounding box center [463, 469] width 598 height 36
paste textarea "[URL][DOMAIN_NAME]"
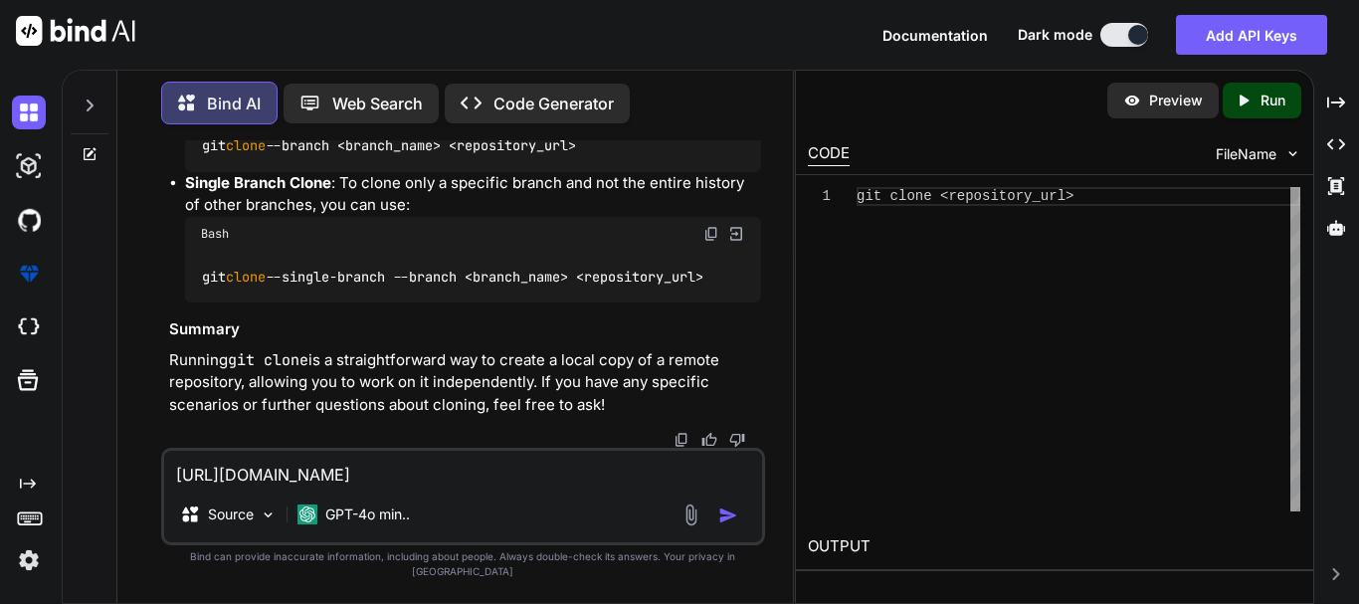
drag, startPoint x: 407, startPoint y: 493, endPoint x: 657, endPoint y: 477, distance: 250.2
click at [656, 477] on textarea "[URL][DOMAIN_NAME]" at bounding box center [463, 469] width 598 height 36
click at [661, 477] on textarea "[URL][DOMAIN_NAME]" at bounding box center [463, 469] width 598 height 36
click at [400, 477] on textarea at bounding box center [463, 469] width 598 height 36
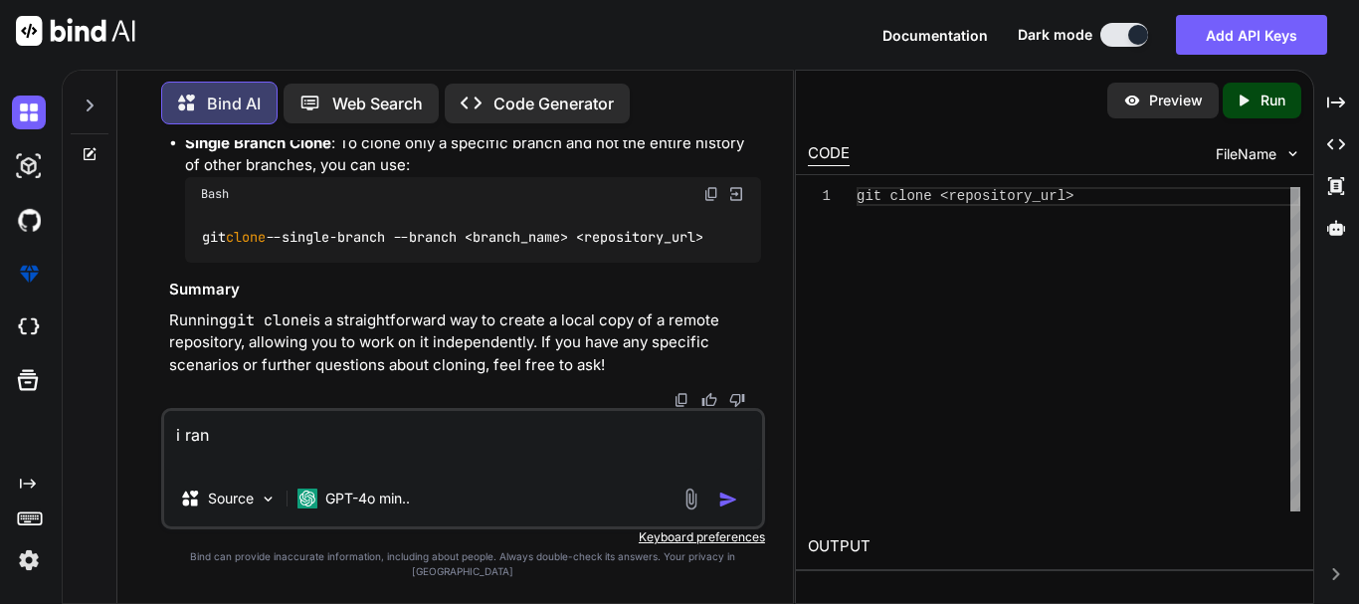
paste textarea "git clone [URL][DOMAIN_NAME]"
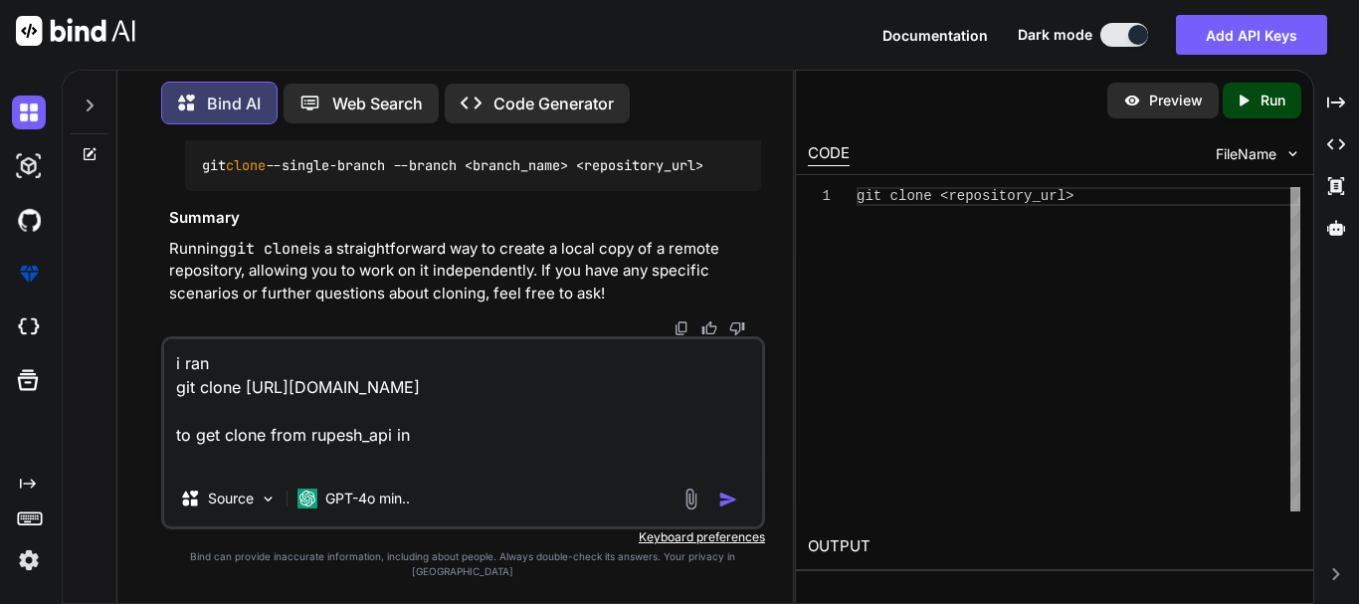
paste textarea "rupesh_api_phase2"
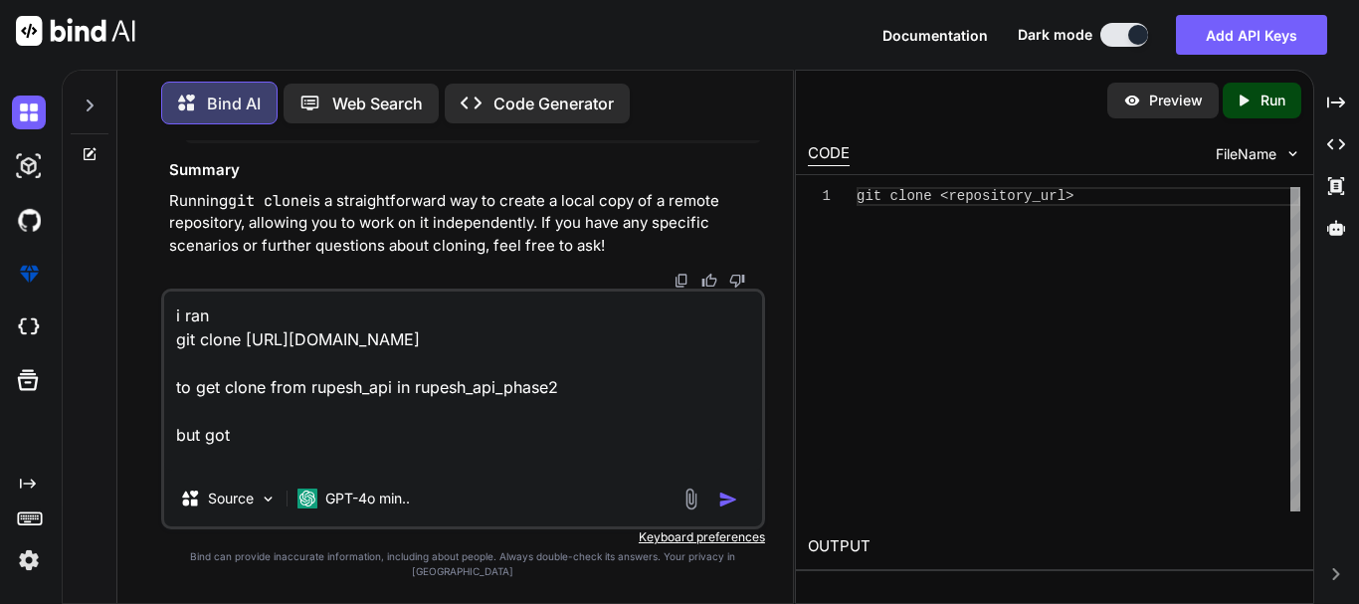
drag, startPoint x: 301, startPoint y: 466, endPoint x: 277, endPoint y: 479, distance: 28.5
click at [277, 471] on textarea "i ran git clone [URL][DOMAIN_NAME] to get clone from rupesh_api in rupesh_api_p…" at bounding box center [463, 380] width 598 height 179
paste textarea "fatal: repository '[URL][DOMAIN_NAME]' not found"
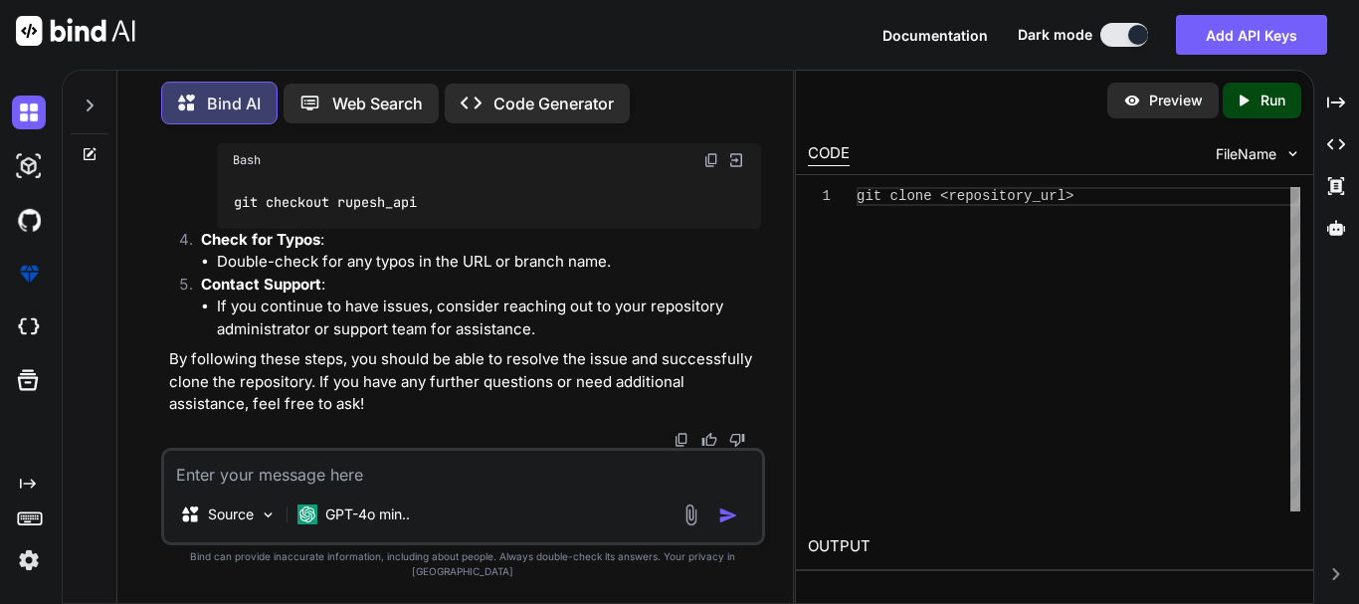
scroll to position [14751, 0]
drag, startPoint x: 260, startPoint y: 385, endPoint x: 476, endPoint y: 365, distance: 216.8
click at [464, 229] on div "git checkout rupesh_api" at bounding box center [489, 203] width 544 height 52
click at [476, 229] on div "git checkout rupesh_api" at bounding box center [489, 203] width 544 height 52
